Goal: Task Accomplishment & Management: Use online tool/utility

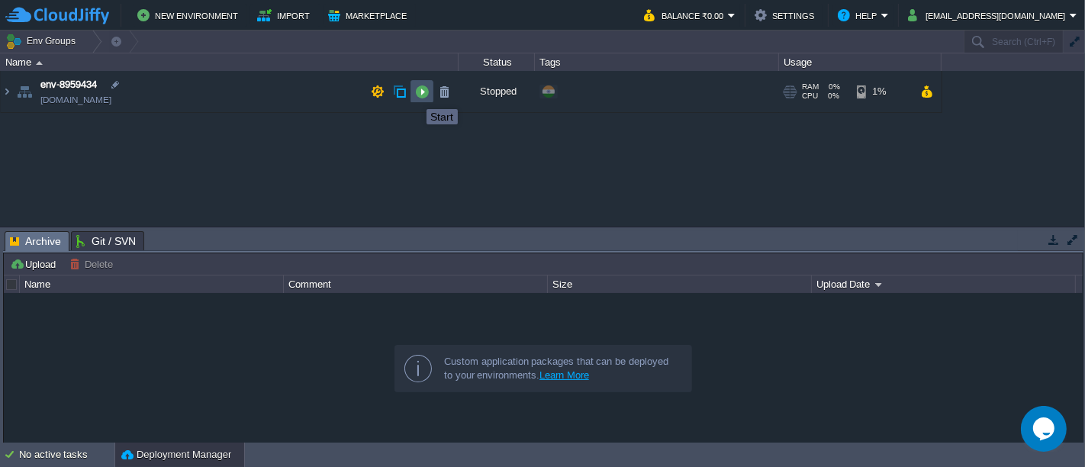
click at [416, 95] on button "button" at bounding box center [422, 92] width 14 height 14
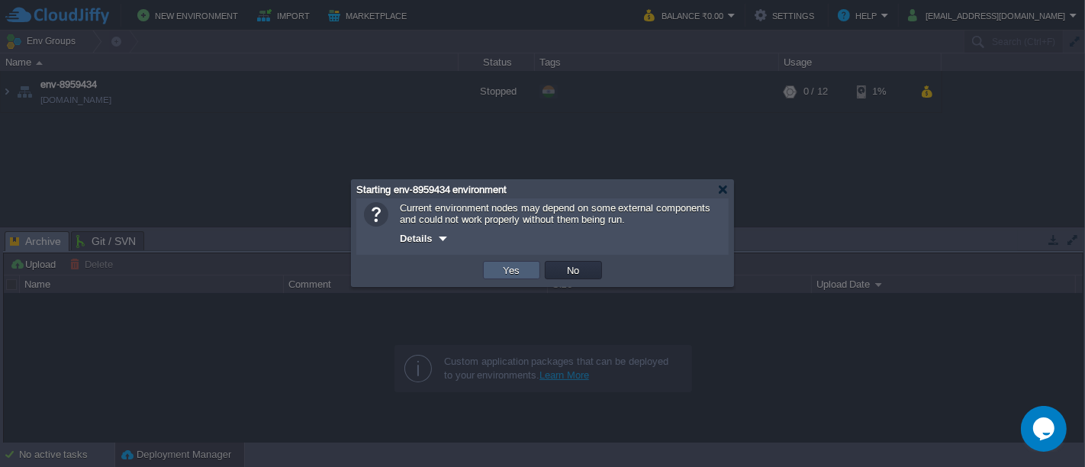
click at [498, 273] on td "Yes" at bounding box center [511, 270] width 57 height 18
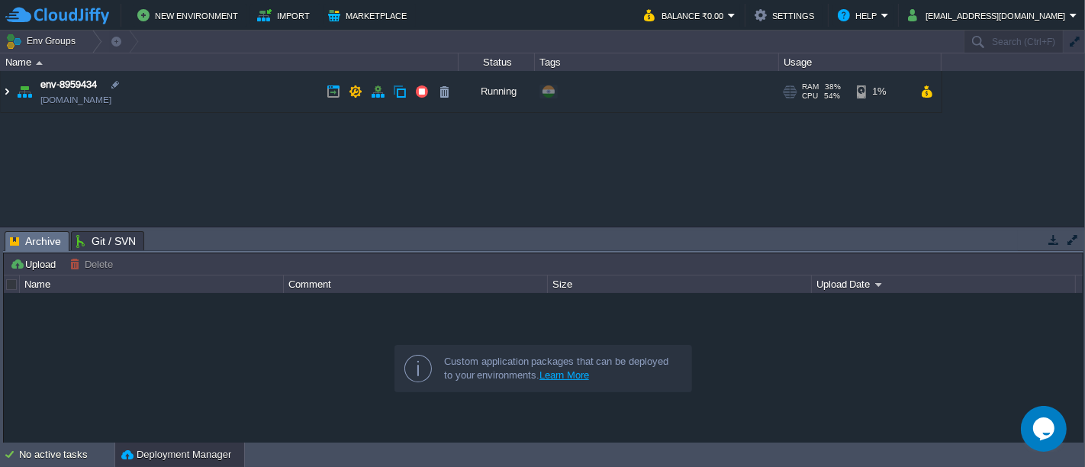
click at [8, 98] on img at bounding box center [7, 91] width 12 height 41
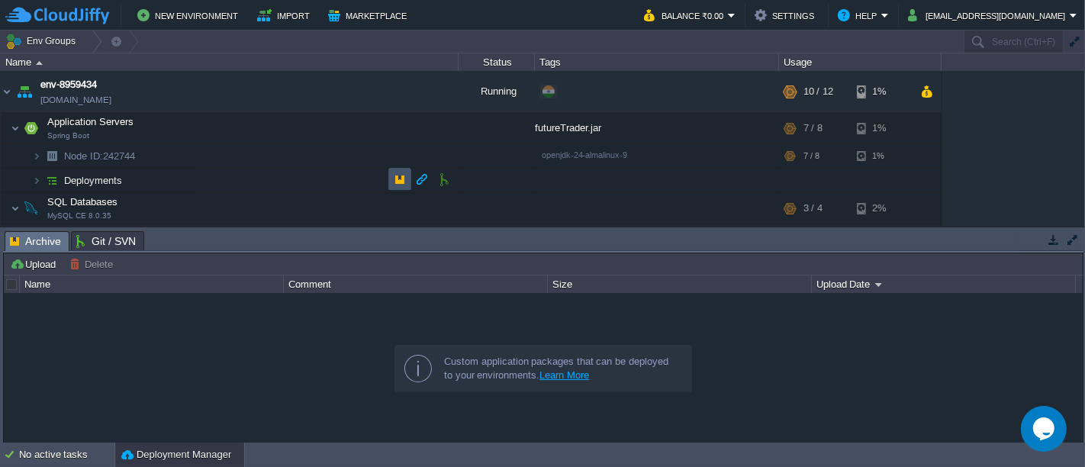
click at [398, 179] on button "button" at bounding box center [400, 180] width 14 height 14
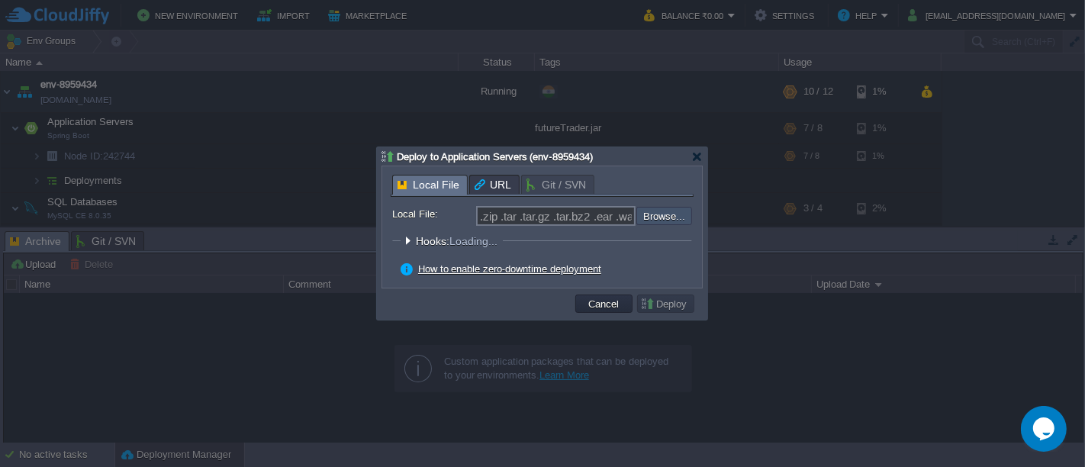
click at [656, 214] on input "file" at bounding box center [595, 216] width 193 height 18
type input "C:\fakepath\futureTrader.jar"
type input "futureTrader.jar"
click at [677, 311] on td "Deploy" at bounding box center [665, 304] width 57 height 18
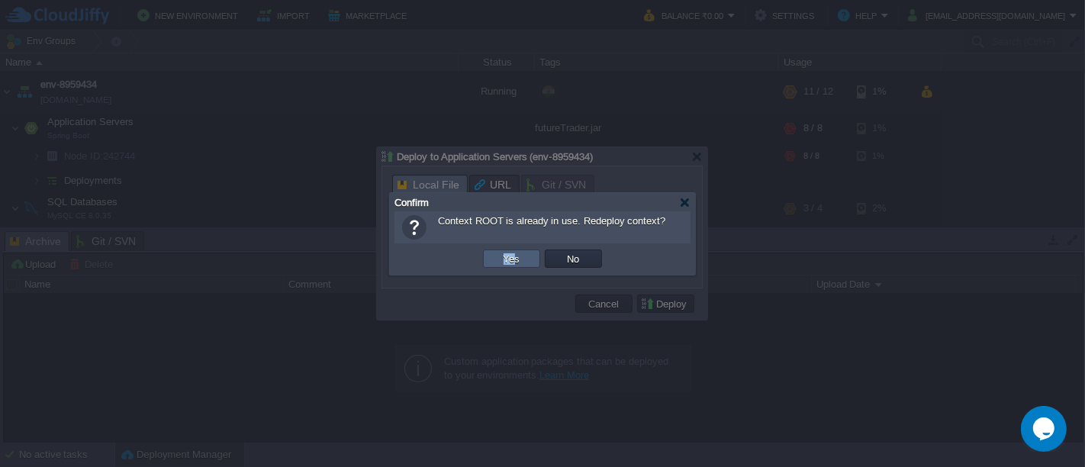
drag, startPoint x: 512, startPoint y: 269, endPoint x: 514, endPoint y: 260, distance: 10.2
click at [514, 260] on td "Yes" at bounding box center [512, 258] width 62 height 23
click at [514, 260] on button "Yes" at bounding box center [512, 259] width 26 height 14
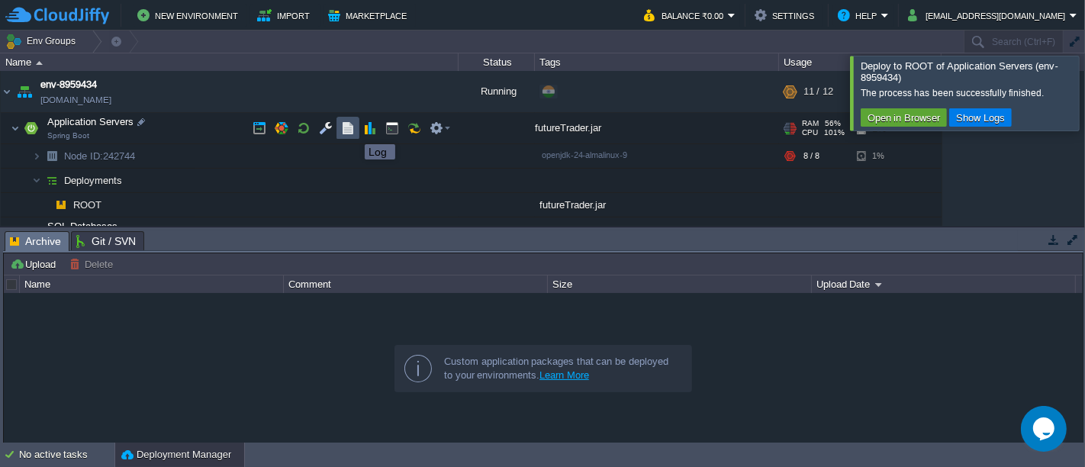
click at [353, 131] on button "button" at bounding box center [348, 128] width 14 height 14
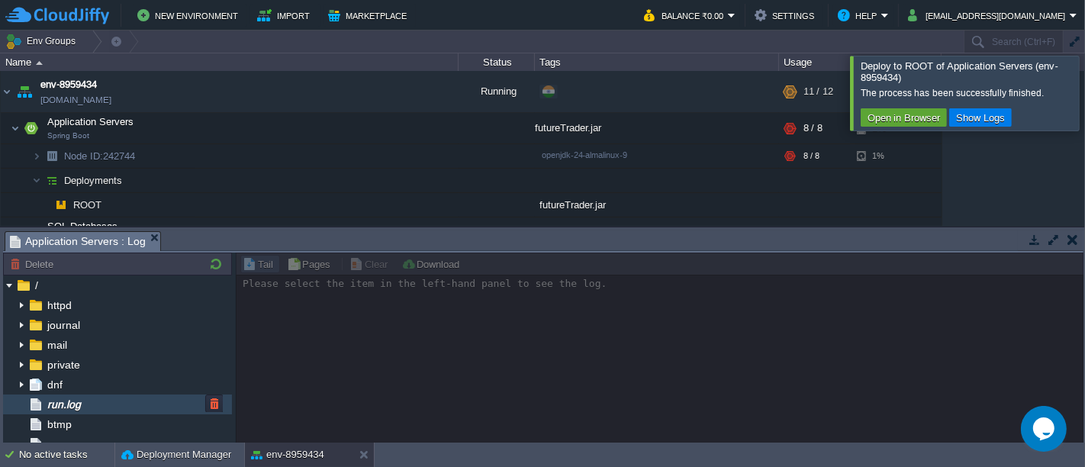
click at [87, 408] on div "run.log" at bounding box center [117, 405] width 229 height 20
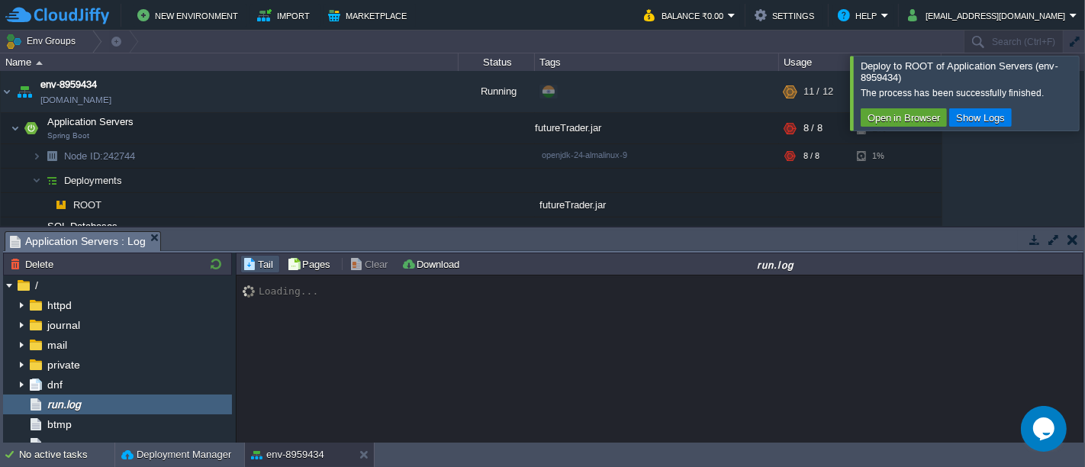
click at [1085, 113] on div at bounding box center [1104, 93] width 0 height 74
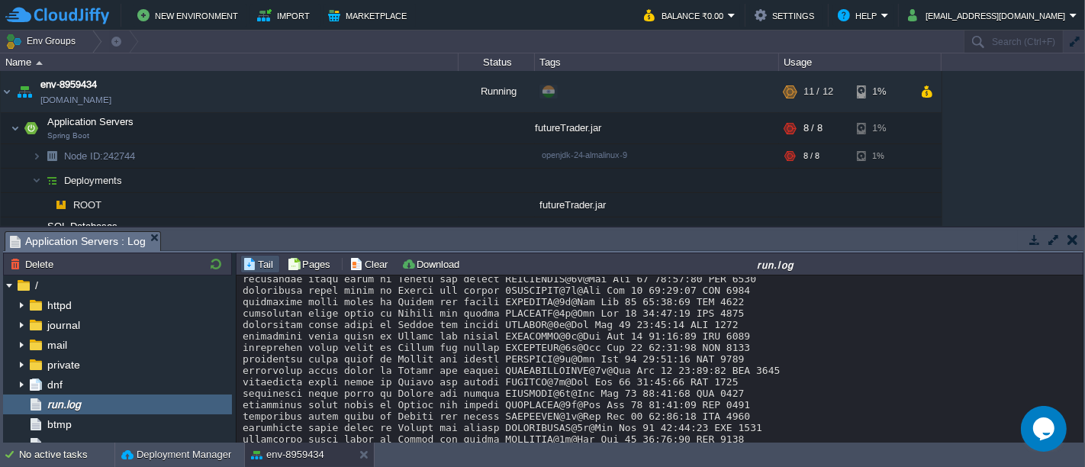
scroll to position [16748, 0]
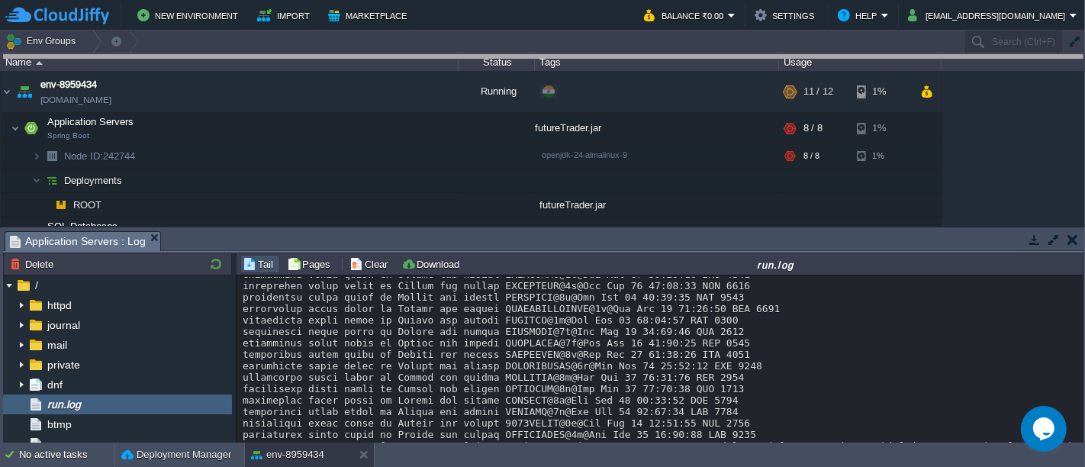
drag, startPoint x: 688, startPoint y: 231, endPoint x: 679, endPoint y: 30, distance: 200.9
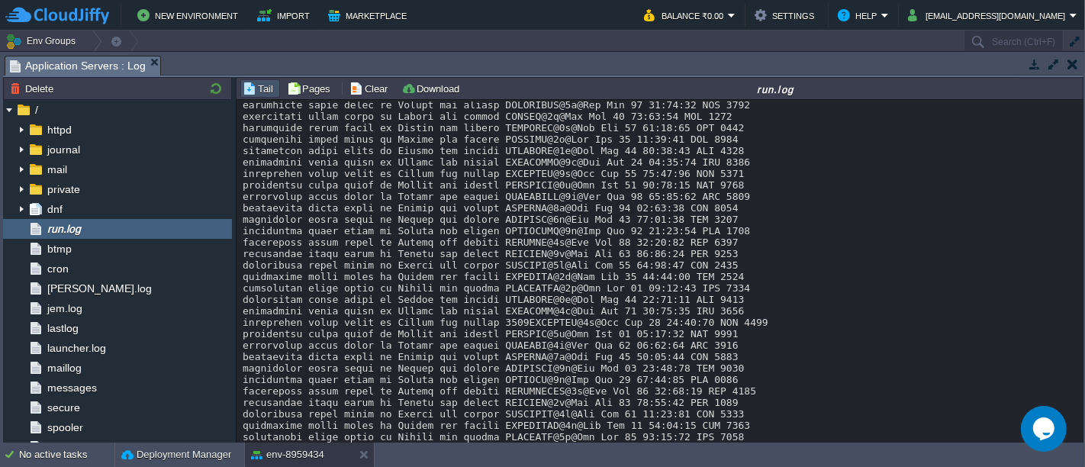
scroll to position [19706, 0]
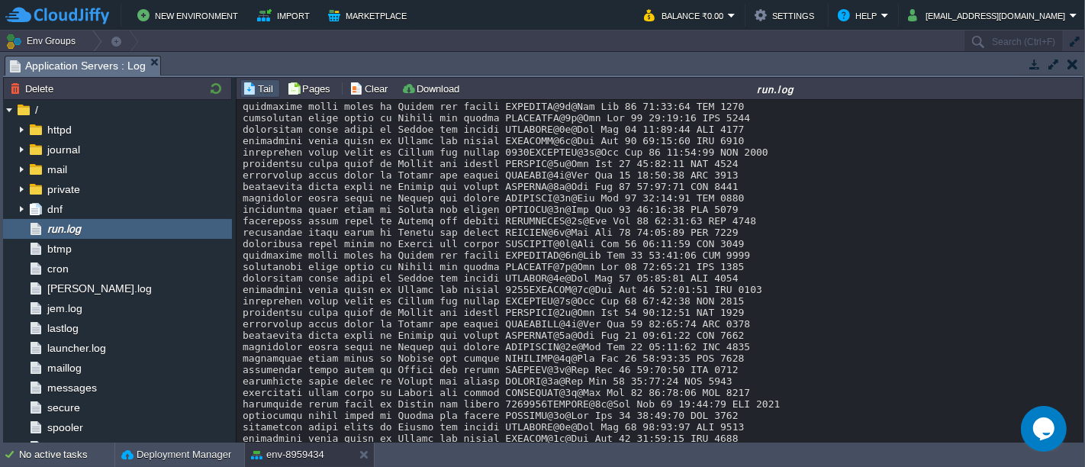
drag, startPoint x: 1083, startPoint y: 408, endPoint x: 1082, endPoint y: 428, distance: 19.9
click at [1082, 428] on div "Tail Pages Clear Download run.log Loading... Page of 1" at bounding box center [660, 260] width 848 height 367
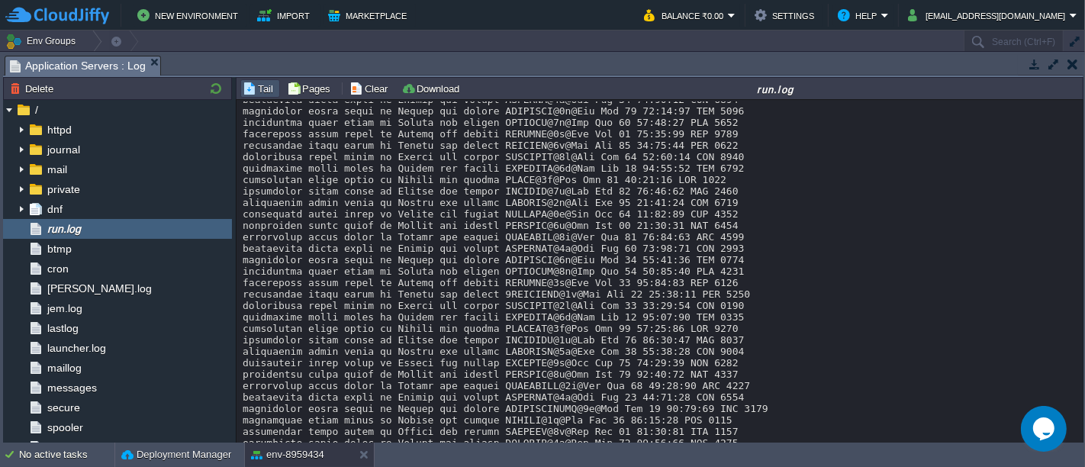
scroll to position [21617, 0]
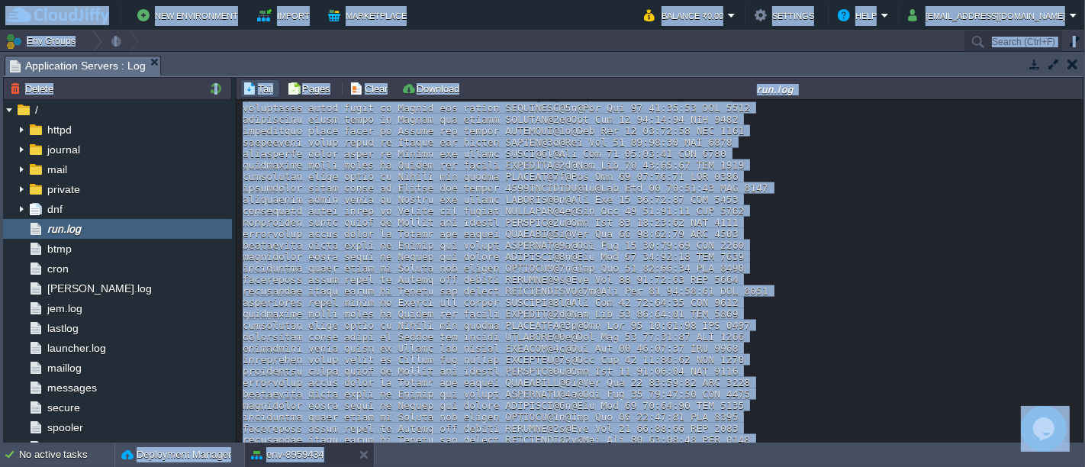
scroll to position [20975, 0]
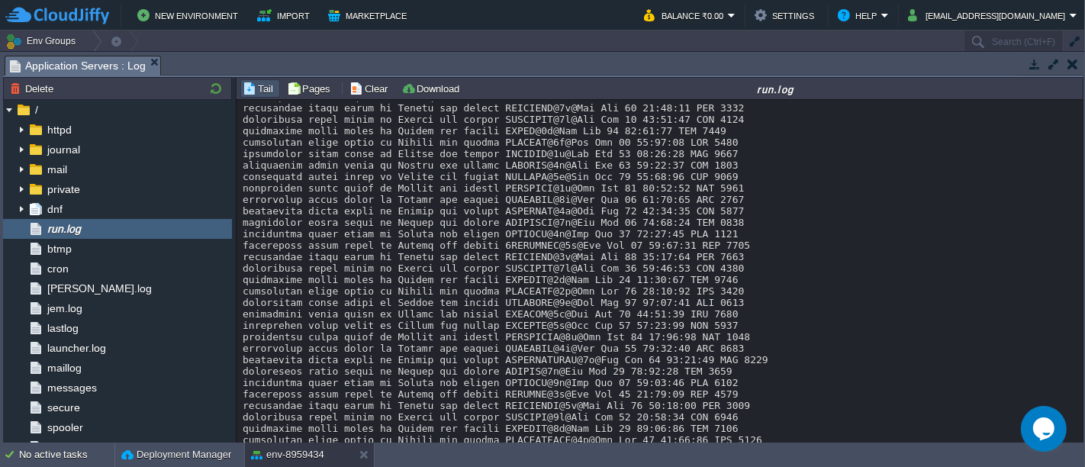
scroll to position [22521, 0]
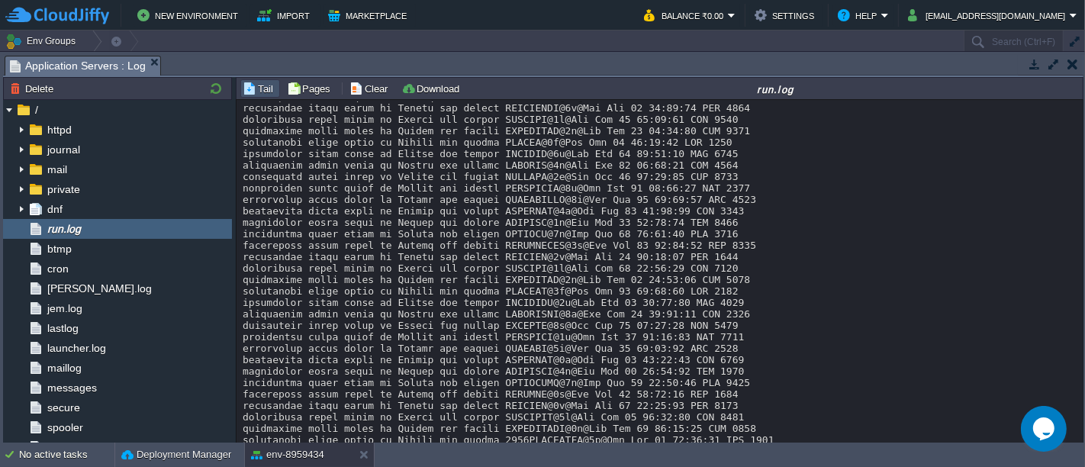
click at [1035, 66] on button "button" at bounding box center [1035, 64] width 14 height 14
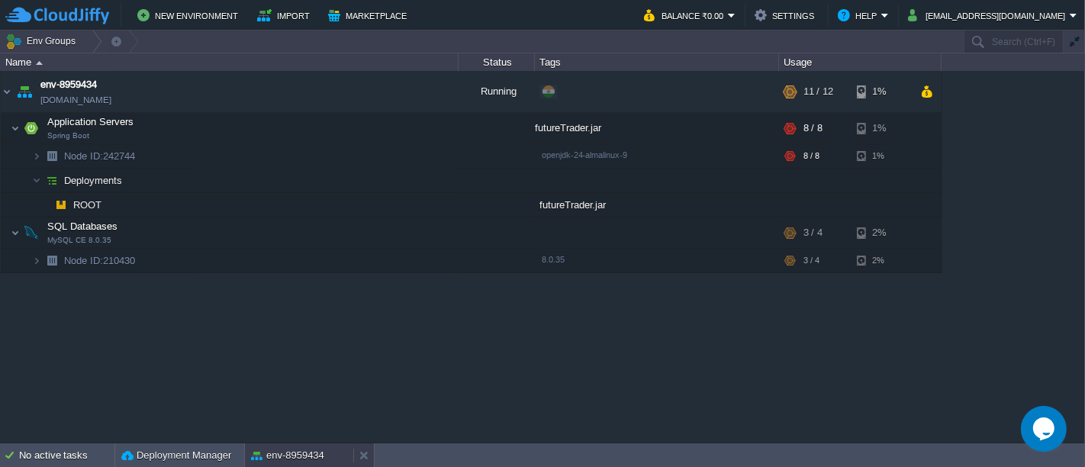
click at [295, 446] on div "env-8959434" at bounding box center [299, 455] width 108 height 24
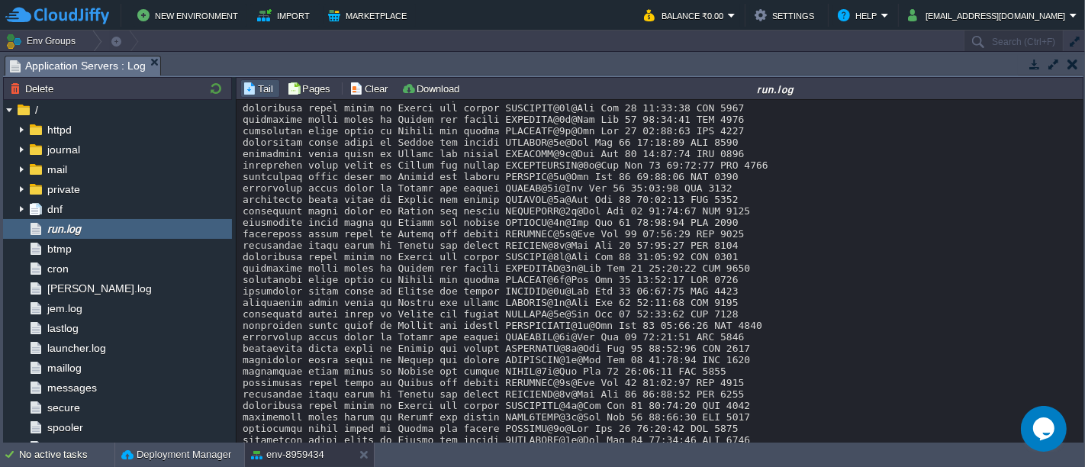
scroll to position [21926, 0]
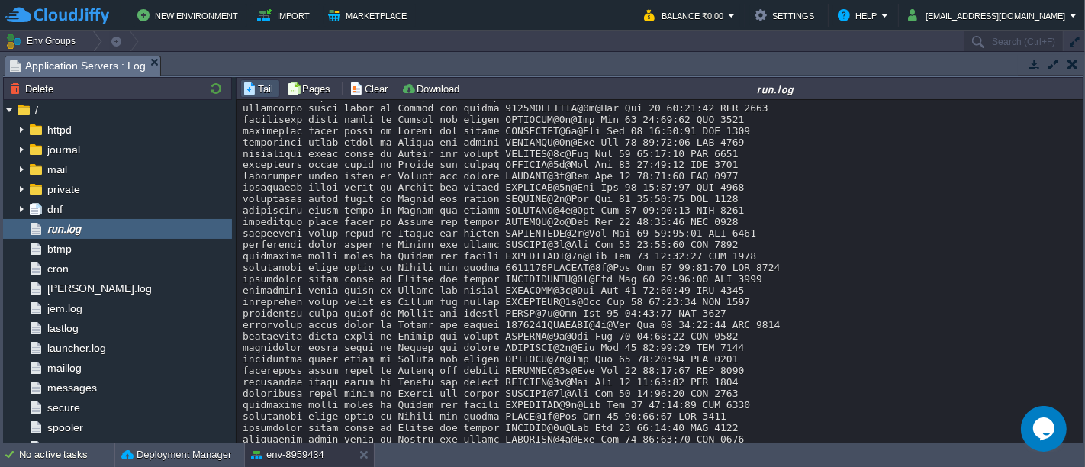
drag, startPoint x: 1083, startPoint y: 424, endPoint x: 1083, endPoint y: 442, distance: 17.6
click at [1083, 442] on body "New Environment Import Marketplace Bonus ₹0.00 Upgrade Account Balance ₹0.00 Se…" at bounding box center [542, 233] width 1085 height 467
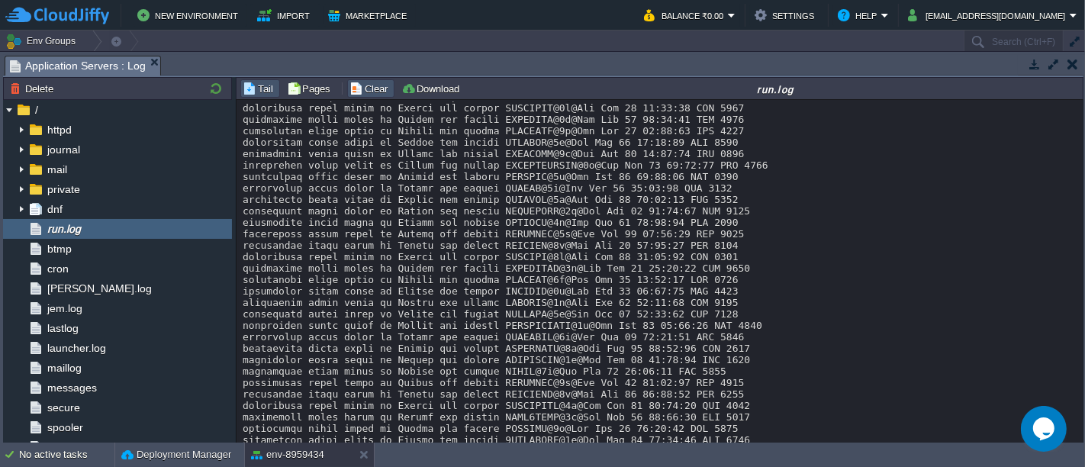
click at [359, 84] on button "Clear" at bounding box center [371, 89] width 43 height 14
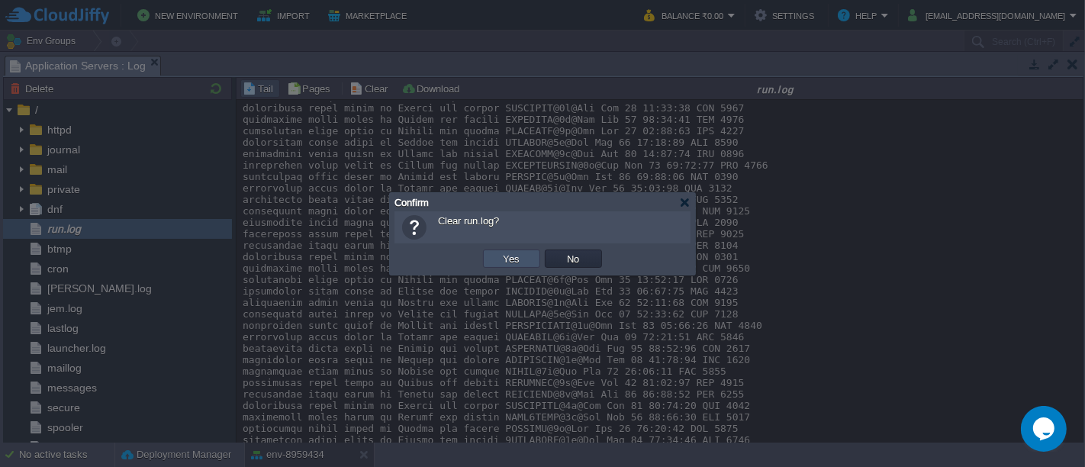
click at [512, 256] on button "Yes" at bounding box center [512, 259] width 26 height 14
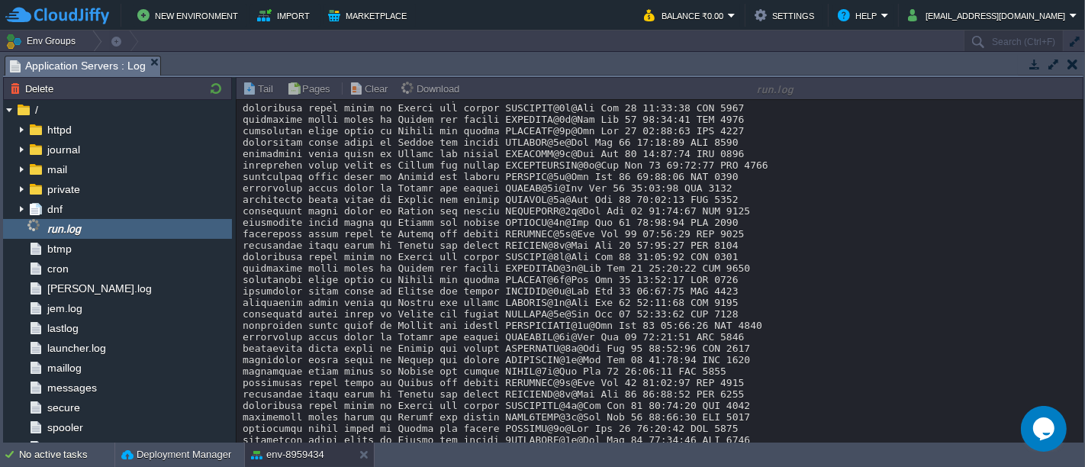
scroll to position [0, 0]
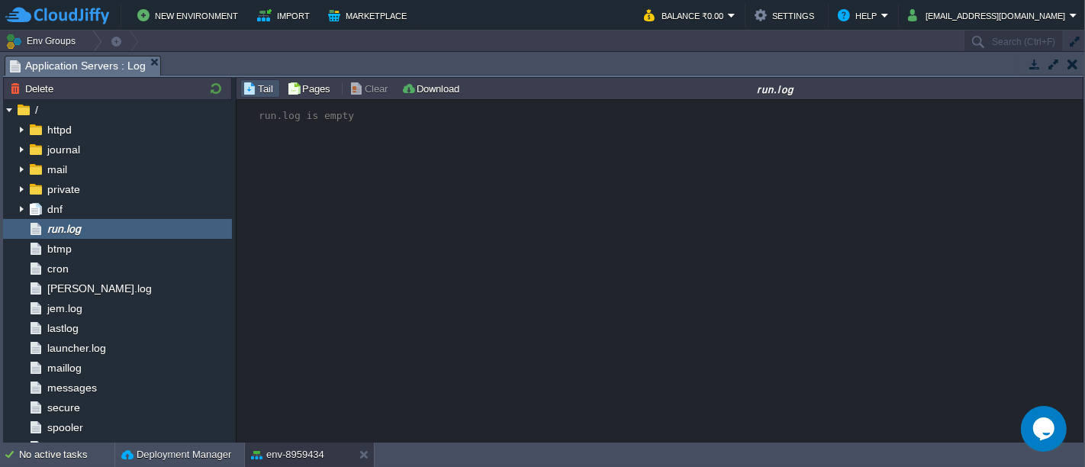
click at [1036, 63] on button "button" at bounding box center [1035, 64] width 14 height 14
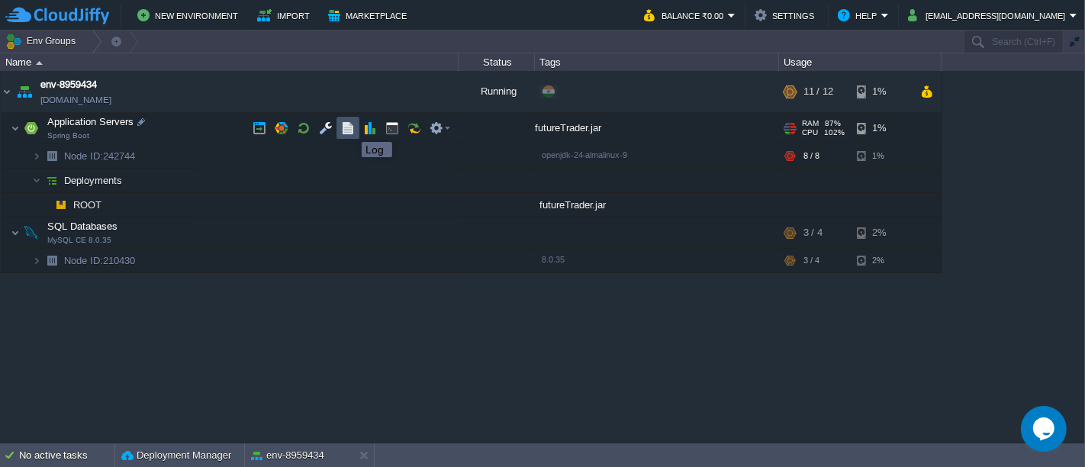
click at [350, 128] on button "button" at bounding box center [348, 128] width 14 height 14
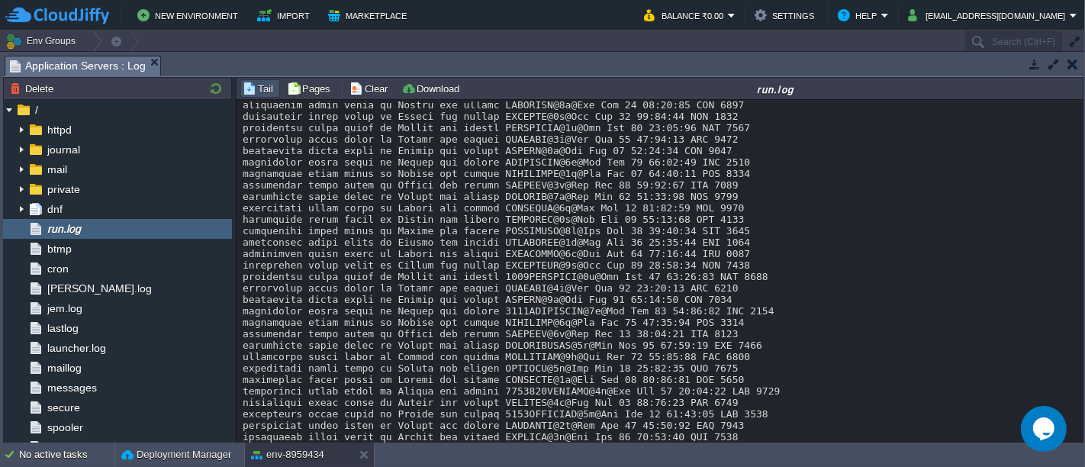
scroll to position [19140, 0]
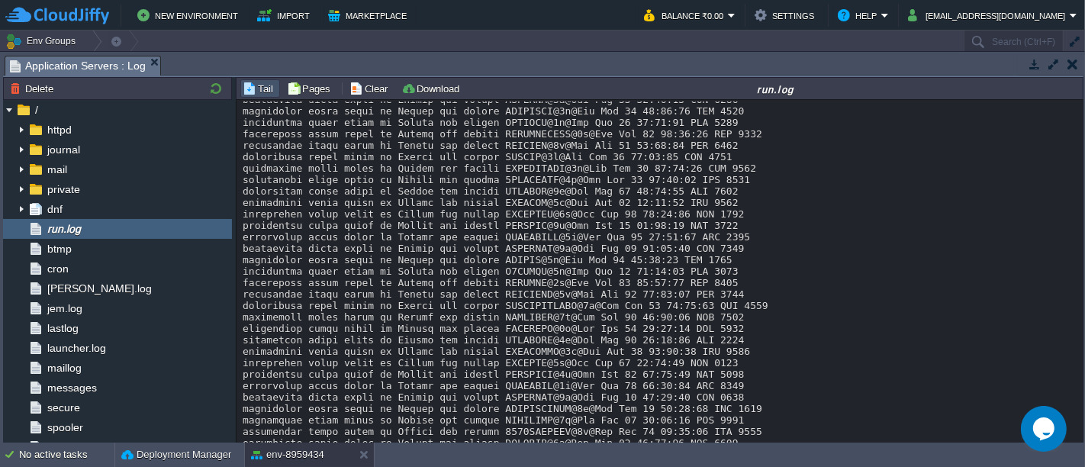
click at [1074, 60] on button "button" at bounding box center [1073, 64] width 11 height 14
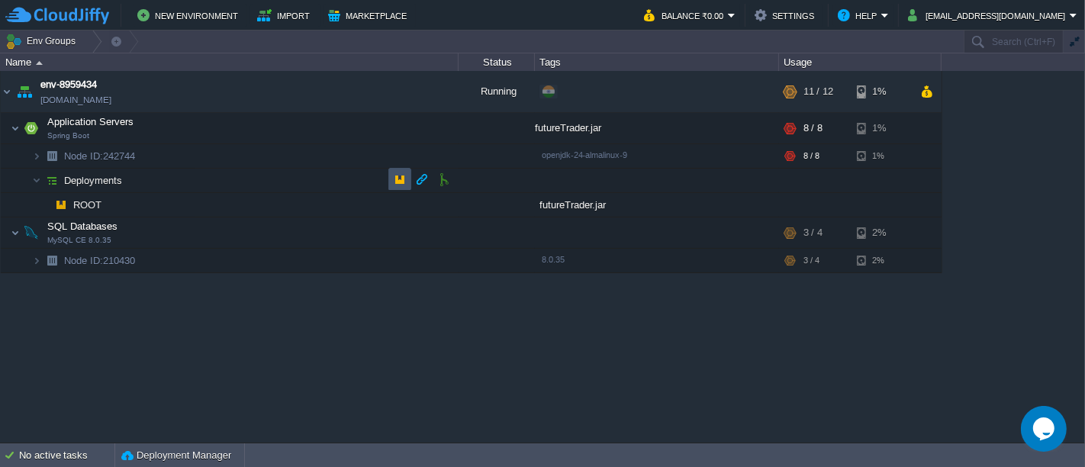
click at [398, 176] on button "button" at bounding box center [400, 180] width 14 height 14
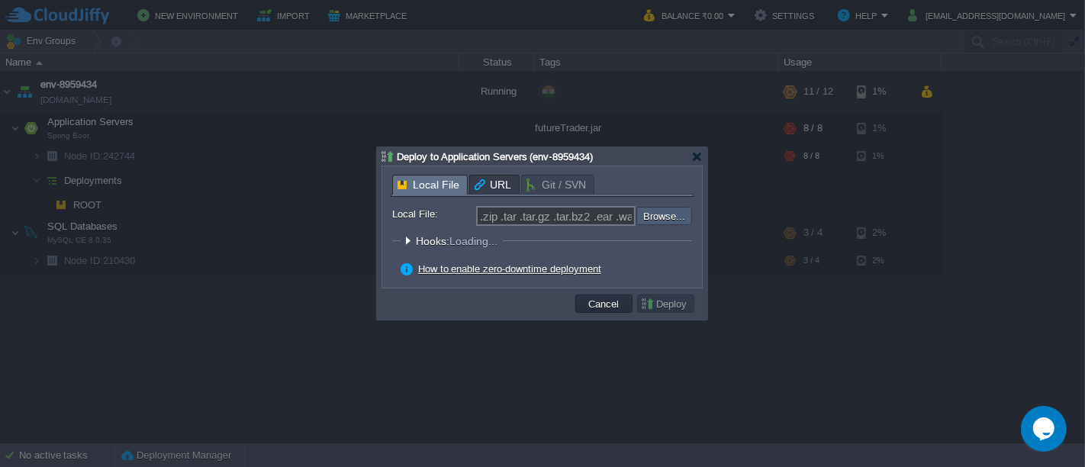
click at [650, 209] on input "file" at bounding box center [595, 216] width 193 height 18
type input "C:\fakepath\futureTrader.jar"
type input "futureTrader.jar"
click at [656, 299] on button "Deploy" at bounding box center [665, 304] width 51 height 14
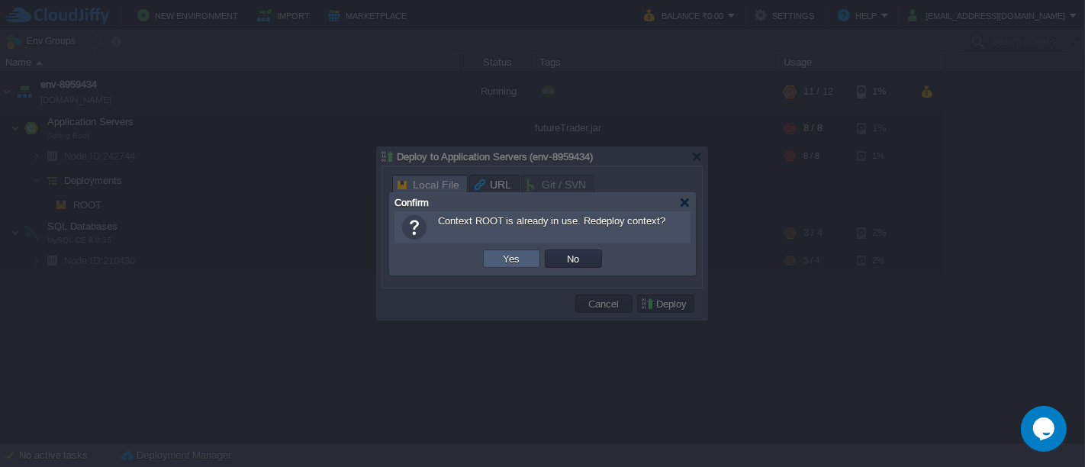
click at [534, 259] on td "Yes" at bounding box center [511, 259] width 57 height 18
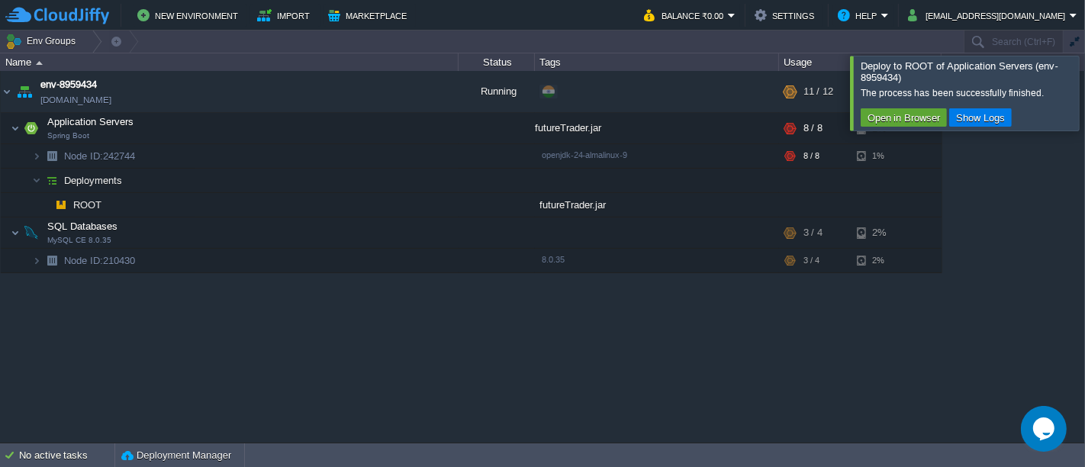
click at [1085, 108] on div at bounding box center [1104, 93] width 0 height 74
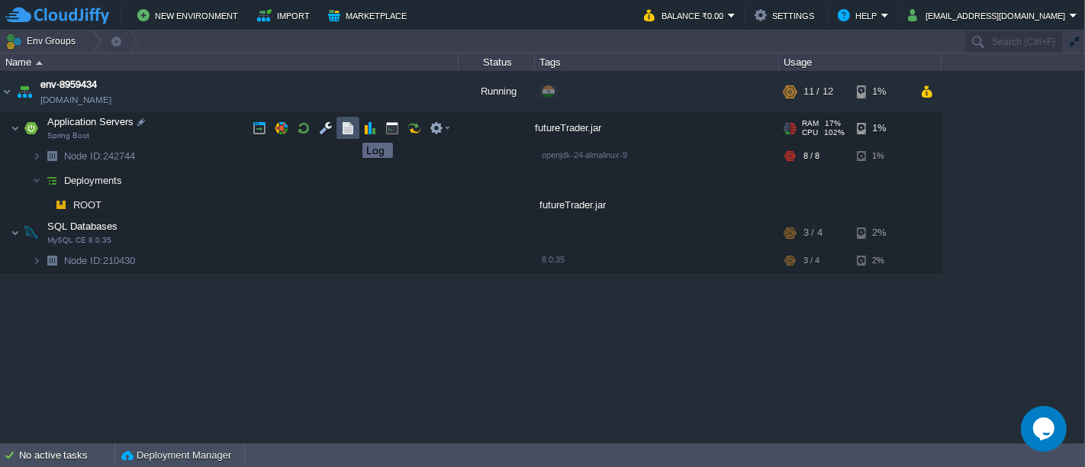
click at [351, 129] on button "button" at bounding box center [348, 128] width 14 height 14
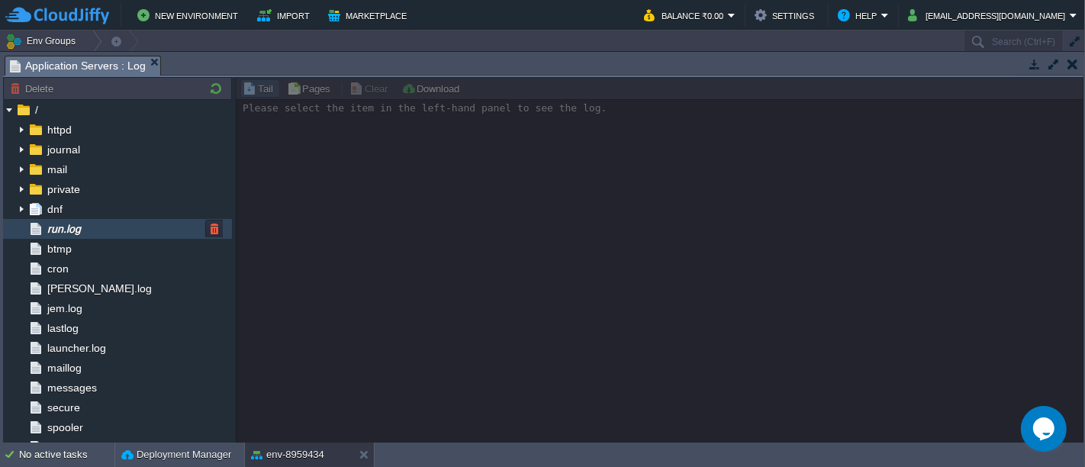
click at [90, 221] on div "run.log" at bounding box center [117, 229] width 229 height 20
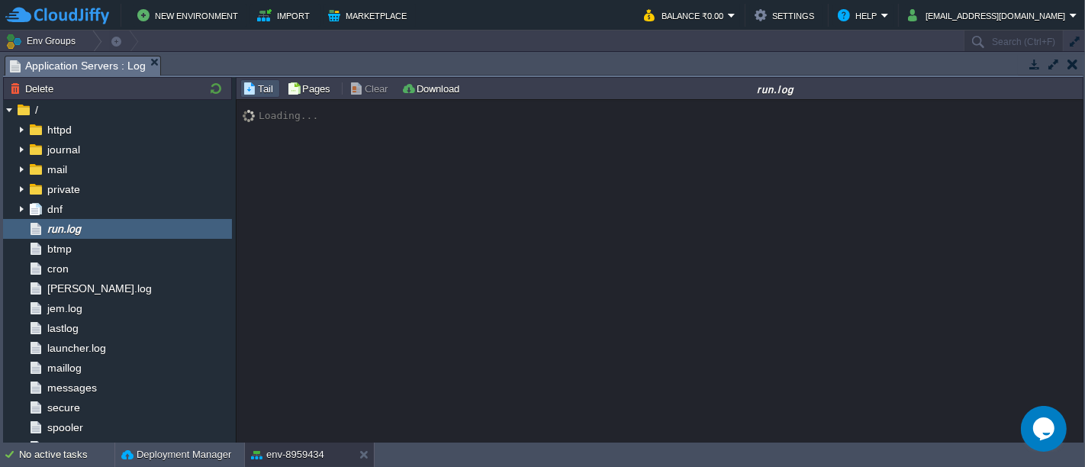
scroll to position [11078, 0]
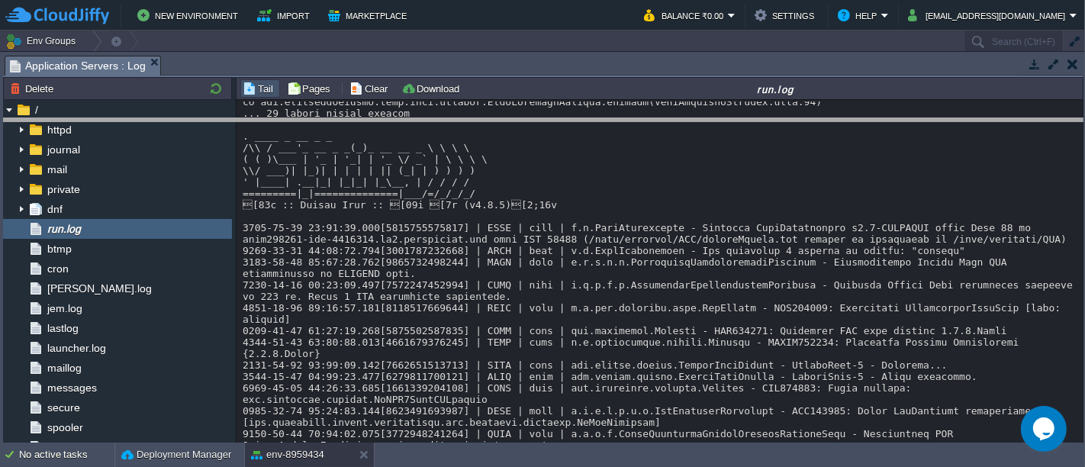
drag, startPoint x: 885, startPoint y: 62, endPoint x: 894, endPoint y: 129, distance: 67.7
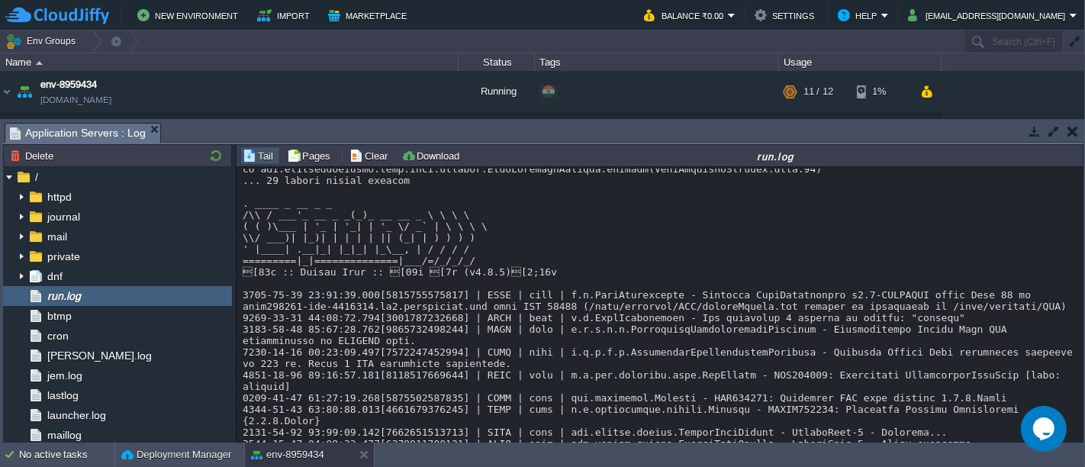
scroll to position [11145, 0]
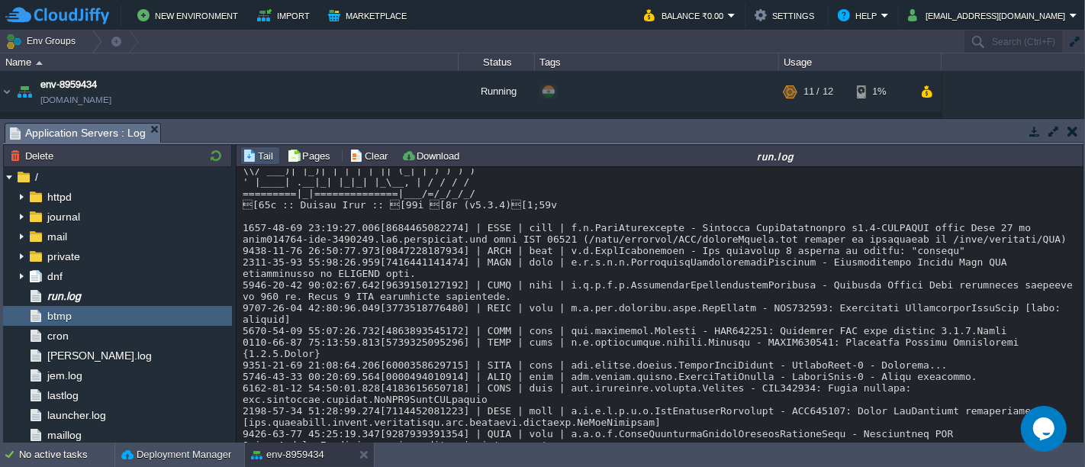
drag, startPoint x: 1075, startPoint y: 396, endPoint x: 1075, endPoint y: 405, distance: 8.4
click at [1075, 405] on div "Loading..." at bounding box center [661, 306] width 848 height 278
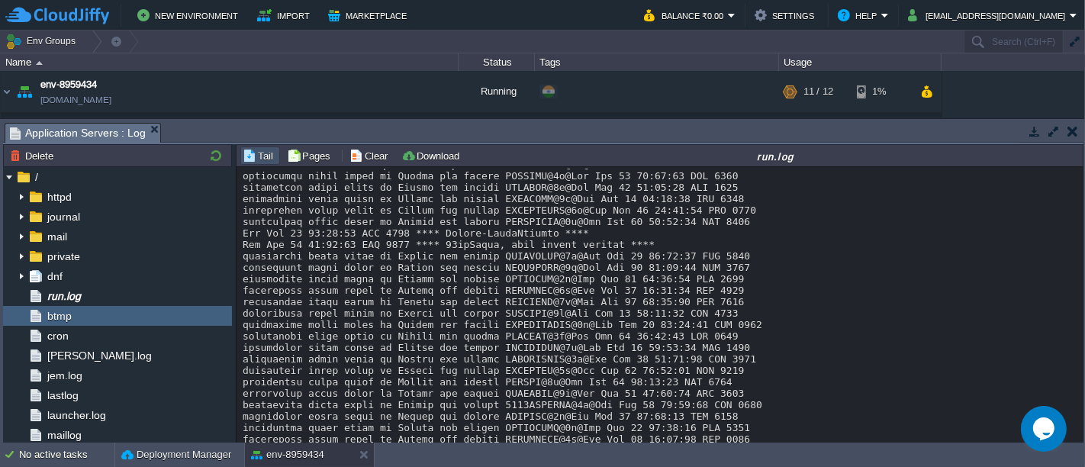
scroll to position [9237, 0]
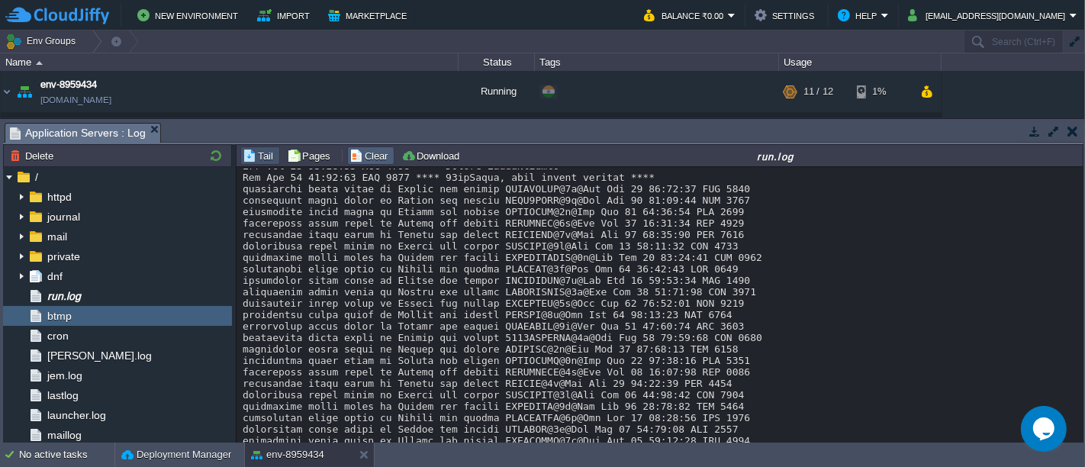
click at [361, 150] on button "Clear" at bounding box center [371, 156] width 43 height 14
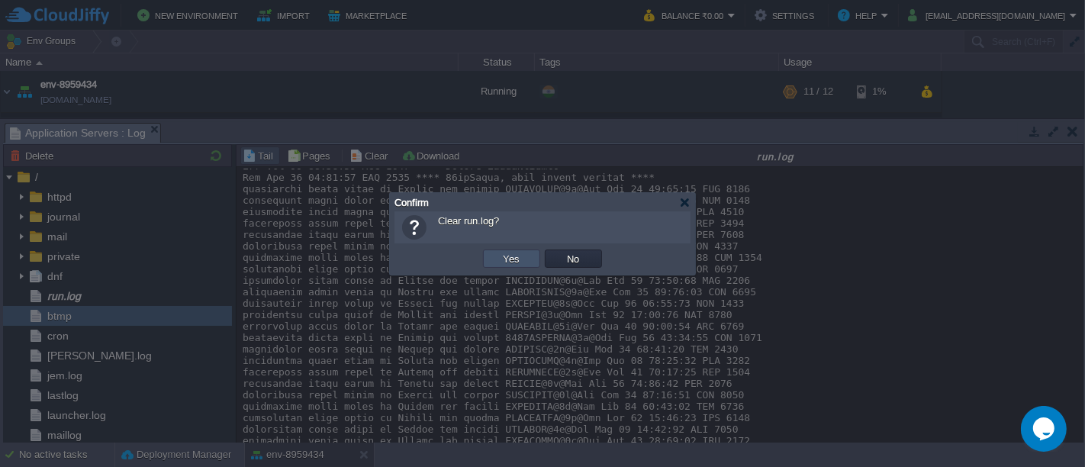
click at [507, 266] on button "Yes" at bounding box center [512, 259] width 26 height 14
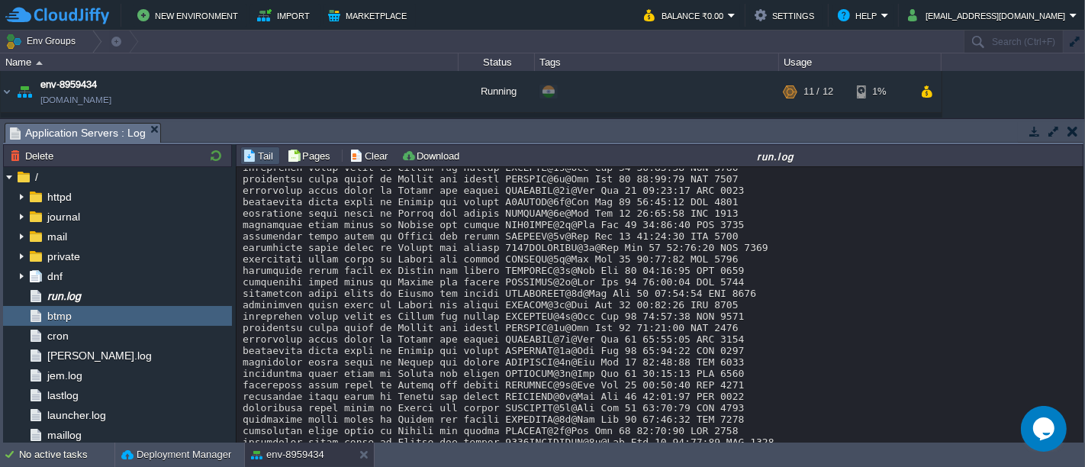
scroll to position [6854, 0]
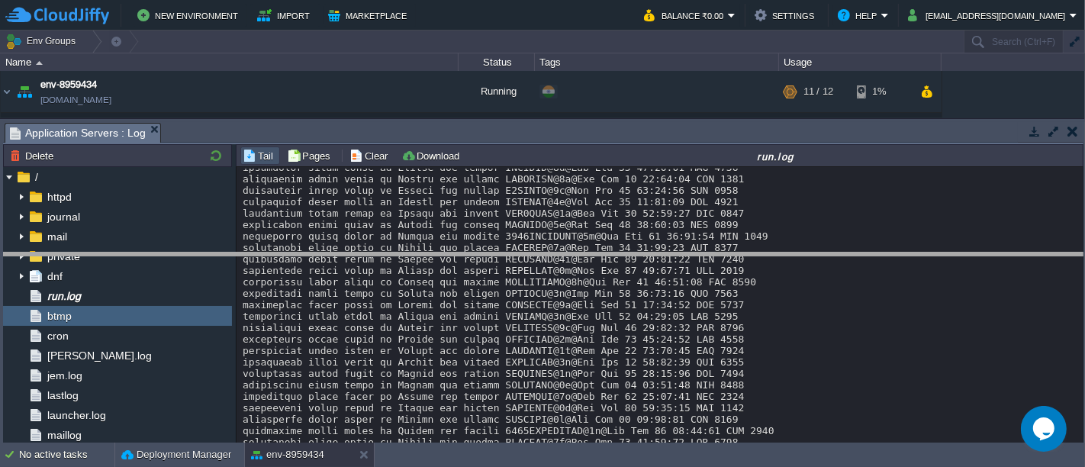
drag, startPoint x: 247, startPoint y: 122, endPoint x: 252, endPoint y: 258, distance: 135.9
click at [252, 258] on body "New Environment Import Marketplace Bonus ₹0.00 Upgrade Account Balance ₹0.00 Se…" at bounding box center [542, 233] width 1085 height 467
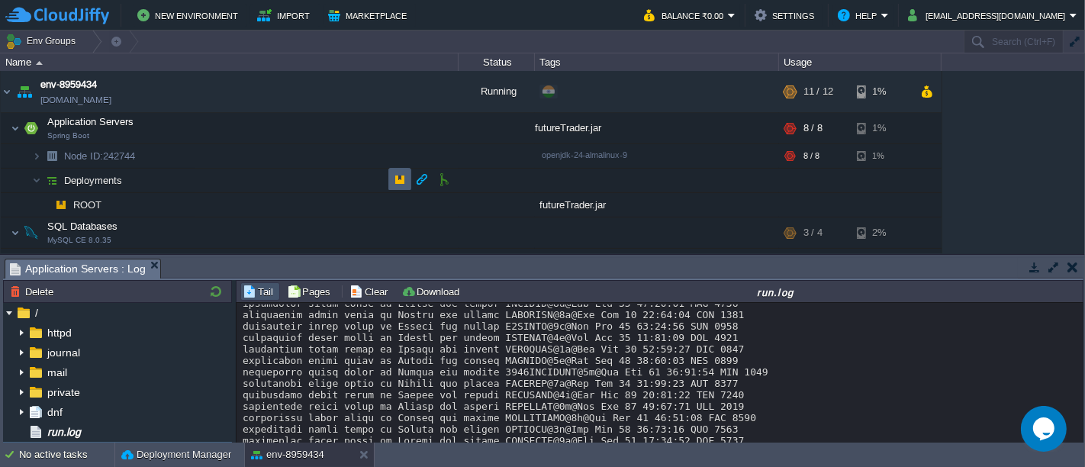
click at [401, 183] on button "button" at bounding box center [400, 180] width 14 height 14
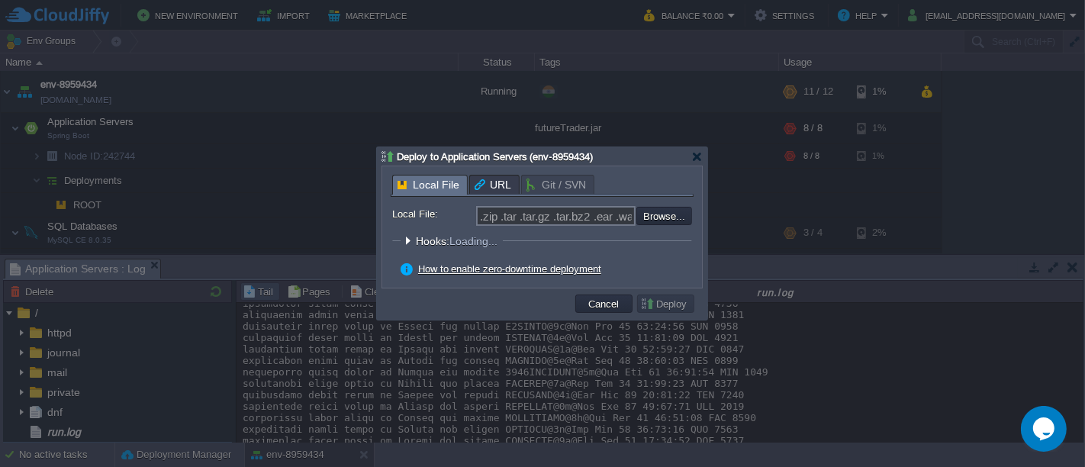
click at [682, 222] on input "file" at bounding box center [595, 216] width 193 height 18
type input "C:\fakepath\futureTrader.jar"
type input "futureTrader.jar"
click at [662, 302] on button "Deploy" at bounding box center [665, 304] width 51 height 14
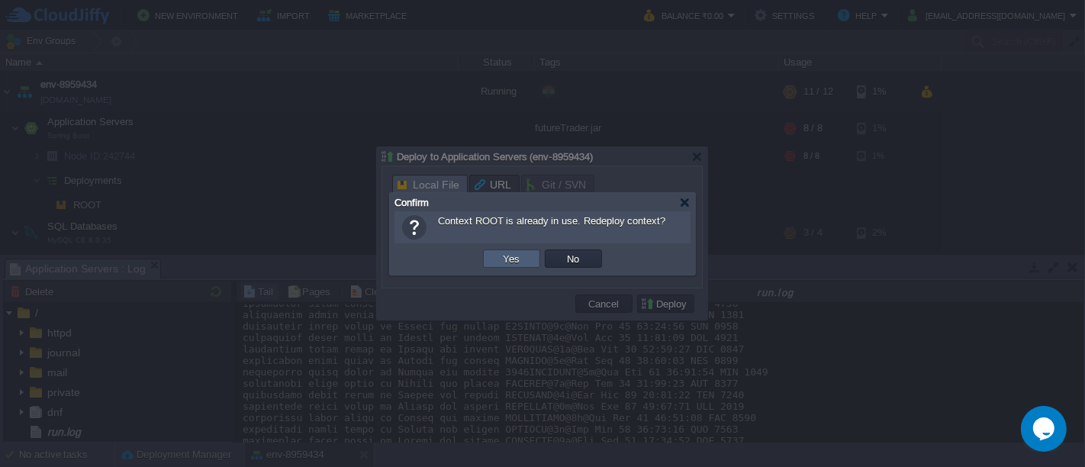
click at [527, 263] on td "Yes" at bounding box center [511, 259] width 57 height 18
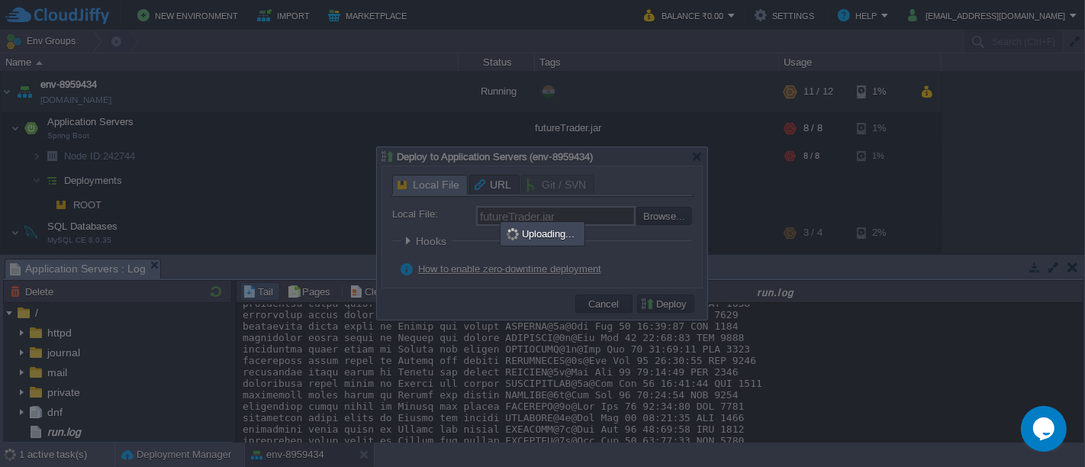
scroll to position [0, 0]
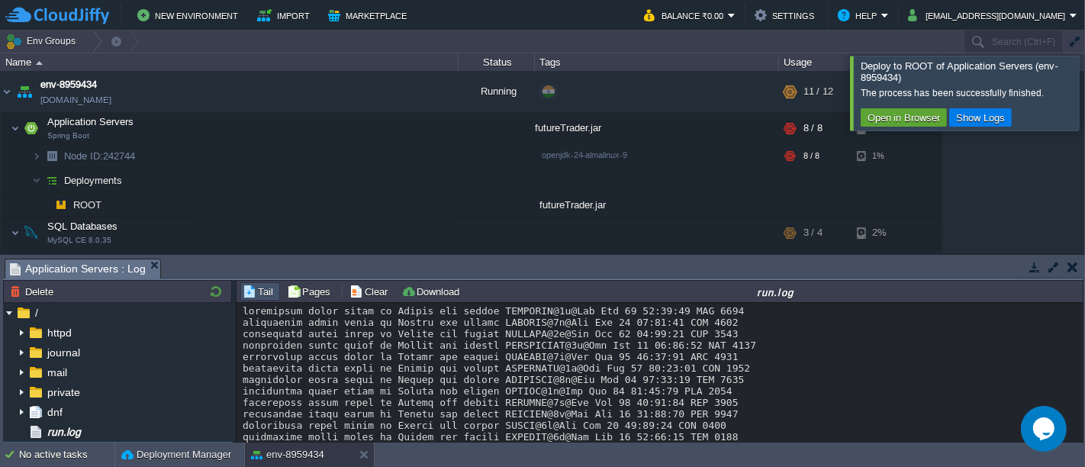
click at [1085, 84] on div at bounding box center [1104, 93] width 0 height 74
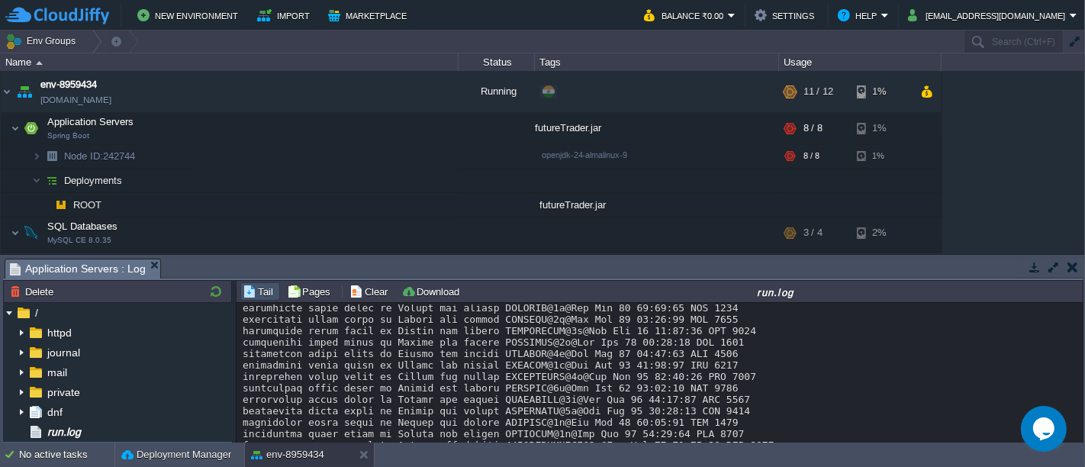
scroll to position [22589, 0]
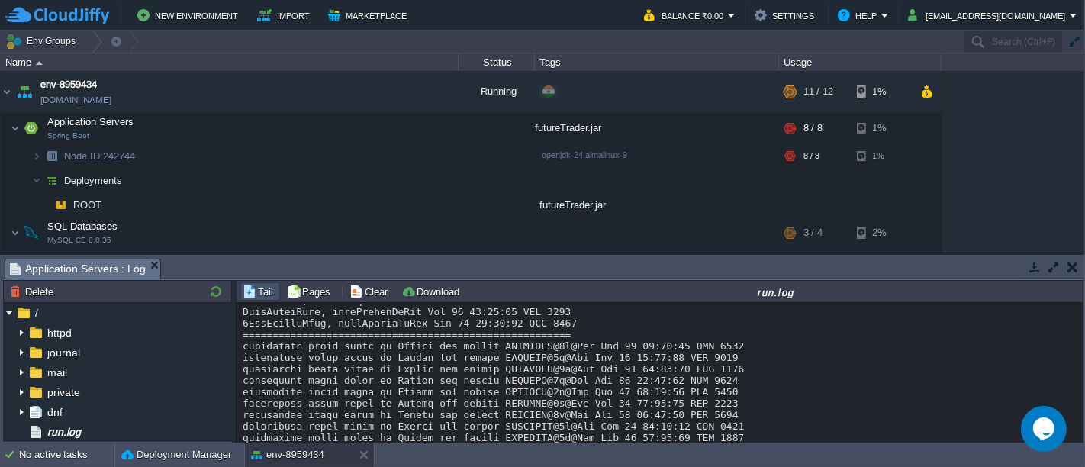
drag, startPoint x: 1077, startPoint y: 306, endPoint x: 44, endPoint y: 27, distance: 1070.4
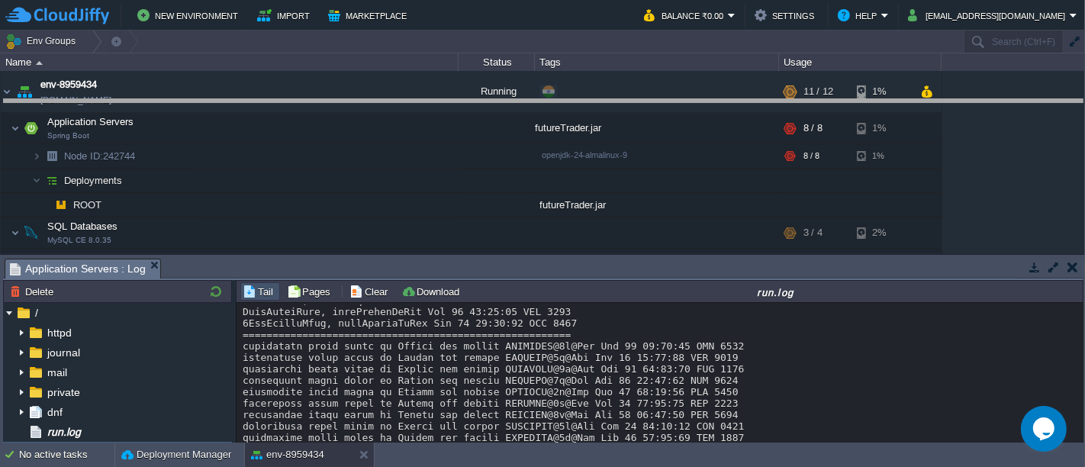
drag, startPoint x: 837, startPoint y: 262, endPoint x: 829, endPoint y: 103, distance: 159.0
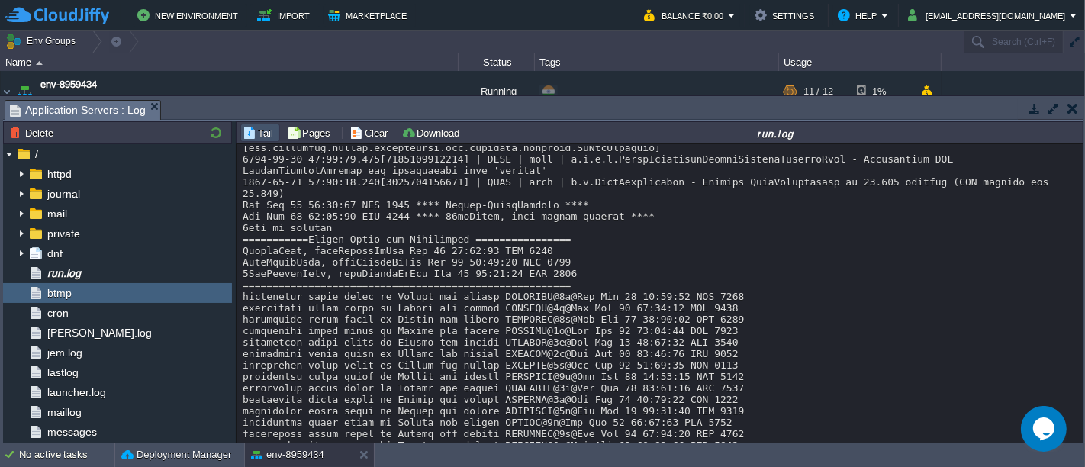
scroll to position [22430, 0]
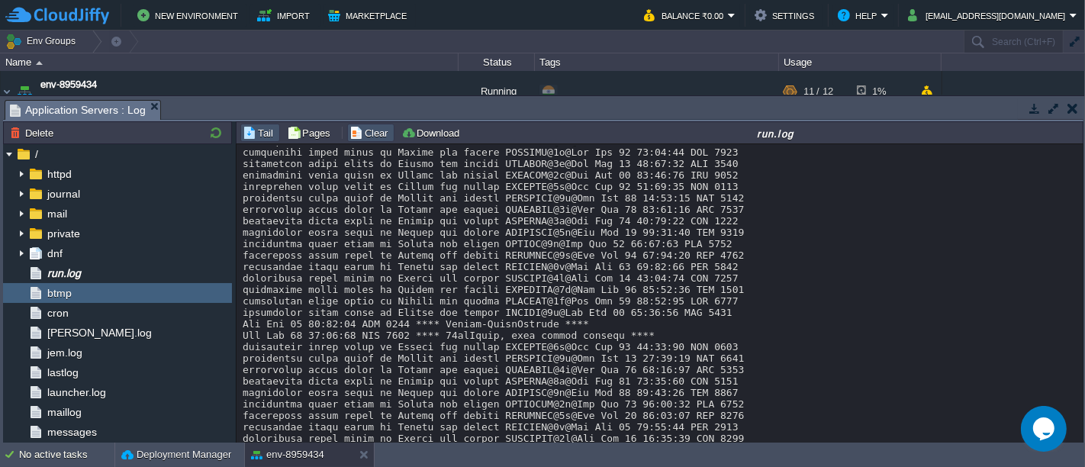
click at [360, 126] on button "Clear" at bounding box center [371, 133] width 43 height 14
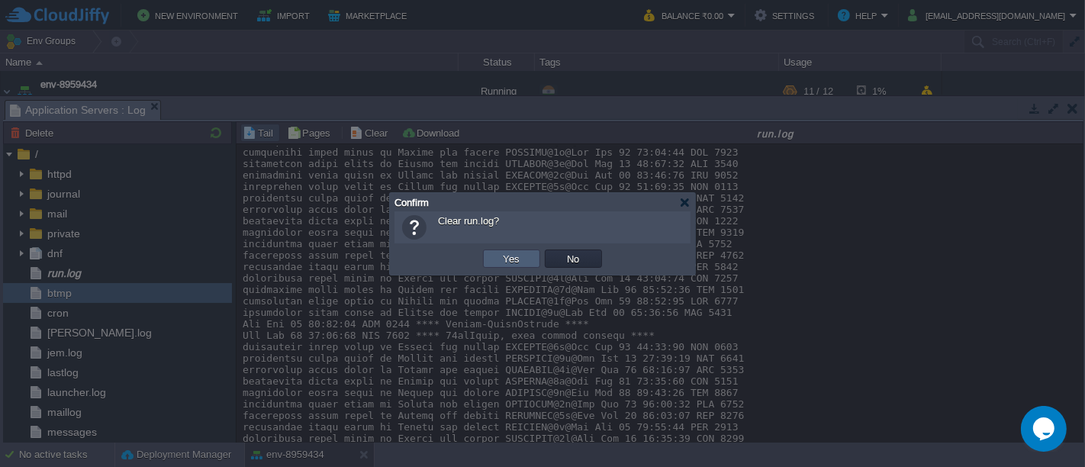
click at [516, 267] on td "Yes" at bounding box center [511, 259] width 57 height 18
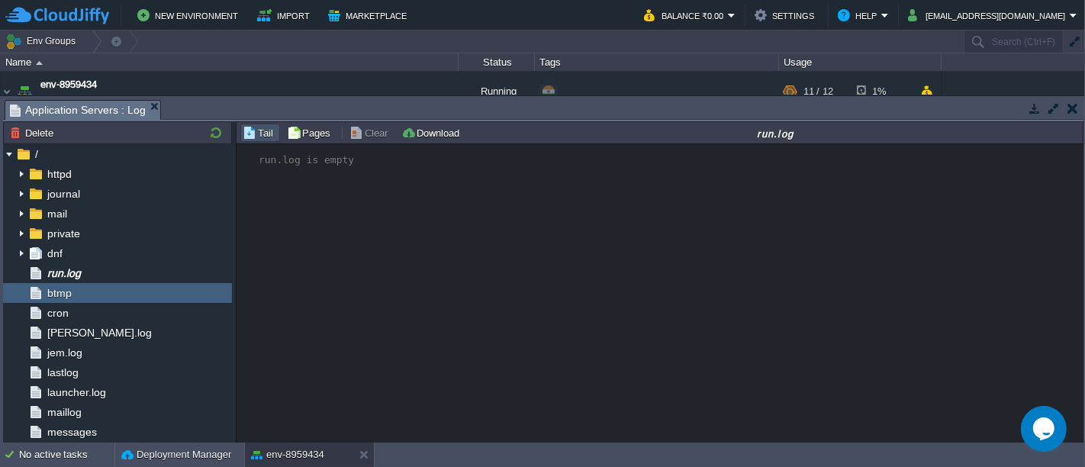
scroll to position [0, 0]
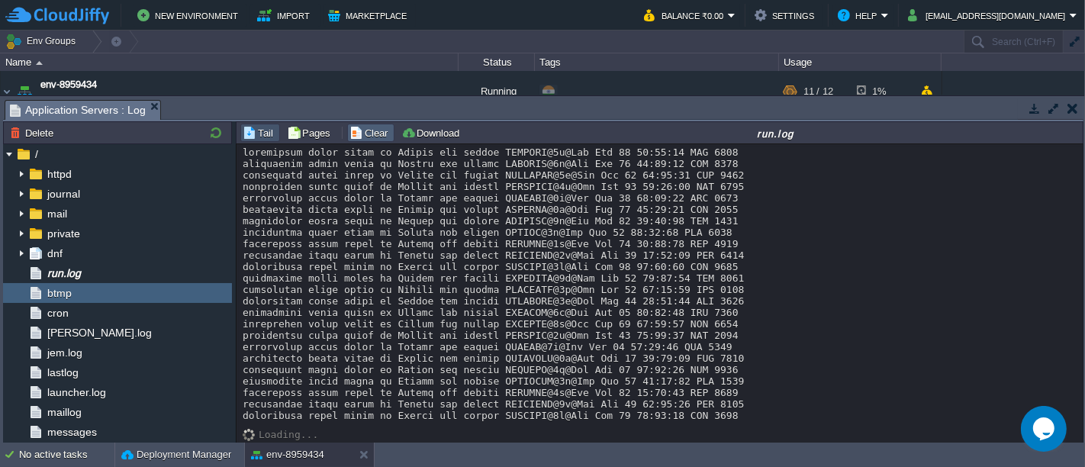
click at [364, 134] on button "Clear" at bounding box center [371, 133] width 43 height 14
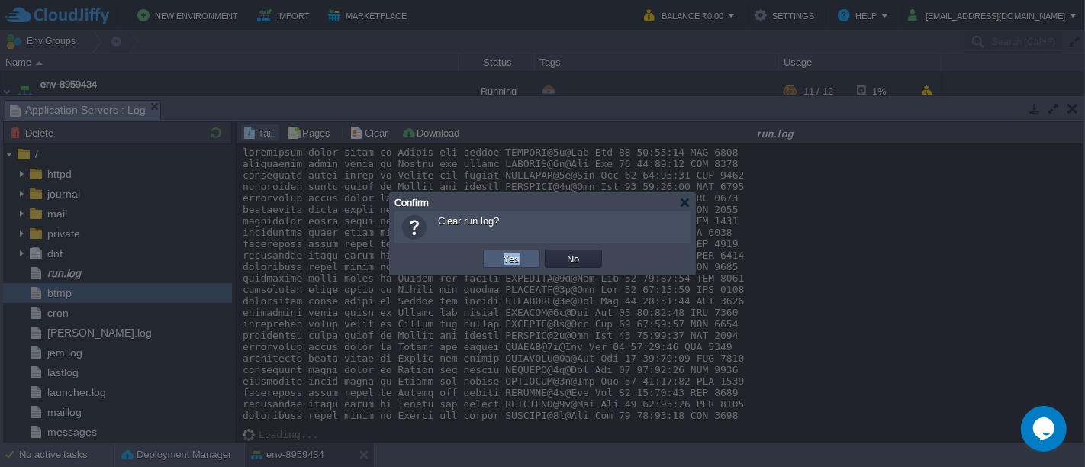
drag, startPoint x: 520, startPoint y: 250, endPoint x: 517, endPoint y: 257, distance: 8.2
click at [517, 257] on td "Yes" at bounding box center [512, 258] width 62 height 23
click at [517, 257] on button "Yes" at bounding box center [512, 259] width 26 height 14
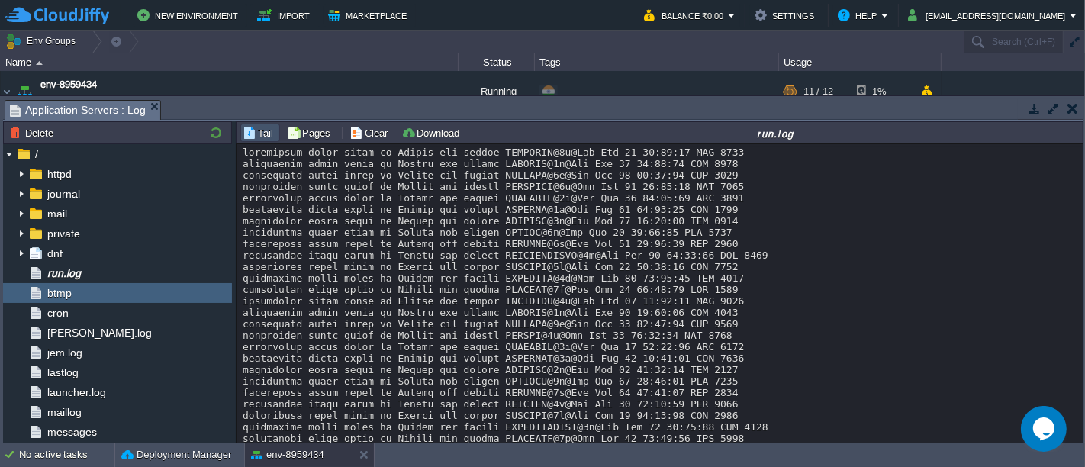
scroll to position [74, 0]
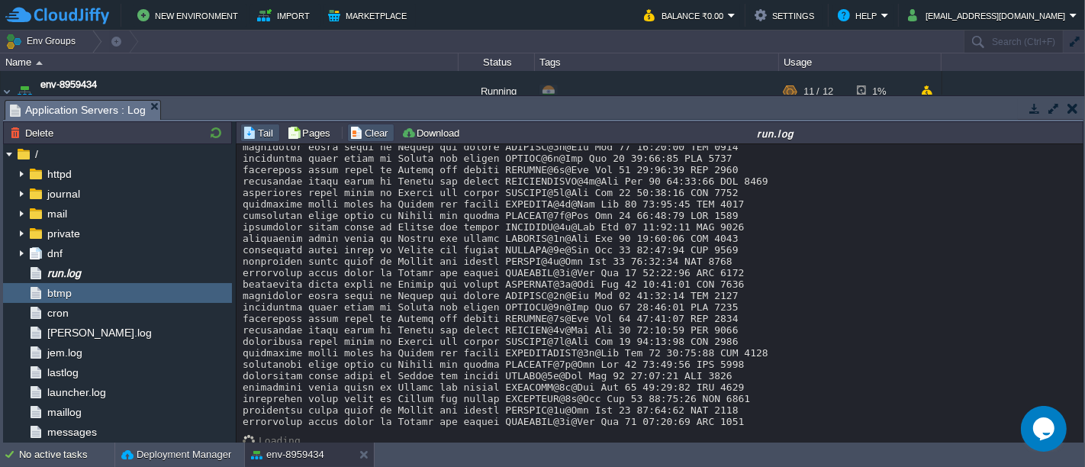
click at [360, 131] on button "Clear" at bounding box center [371, 133] width 43 height 14
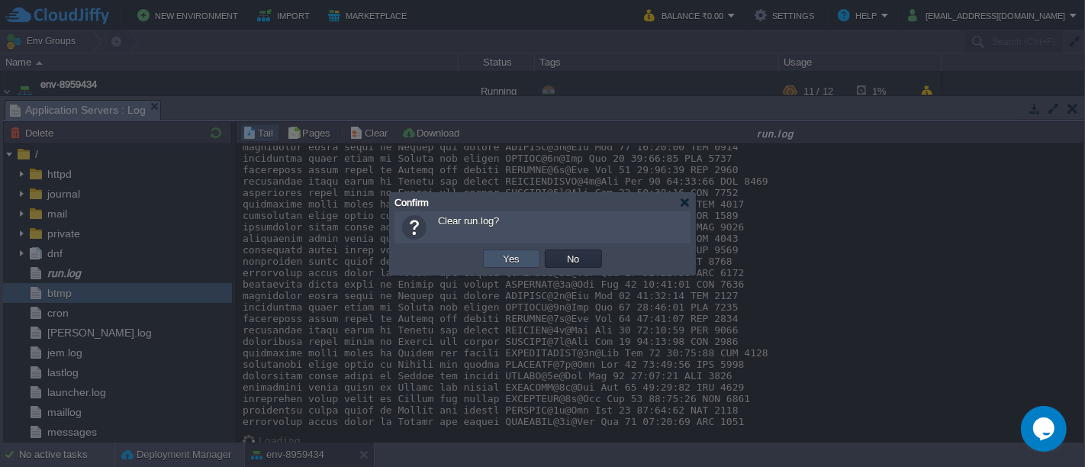
click at [514, 257] on button "Yes" at bounding box center [512, 259] width 26 height 14
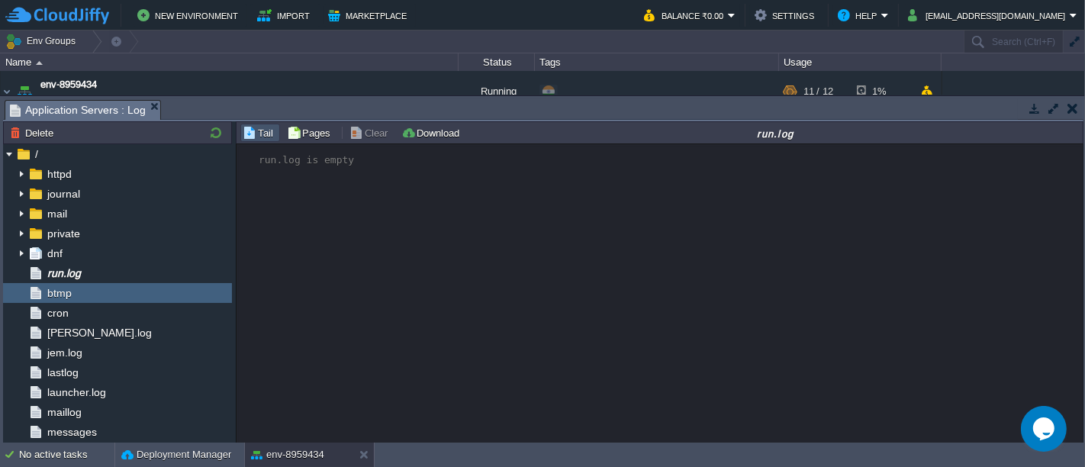
scroll to position [0, 0]
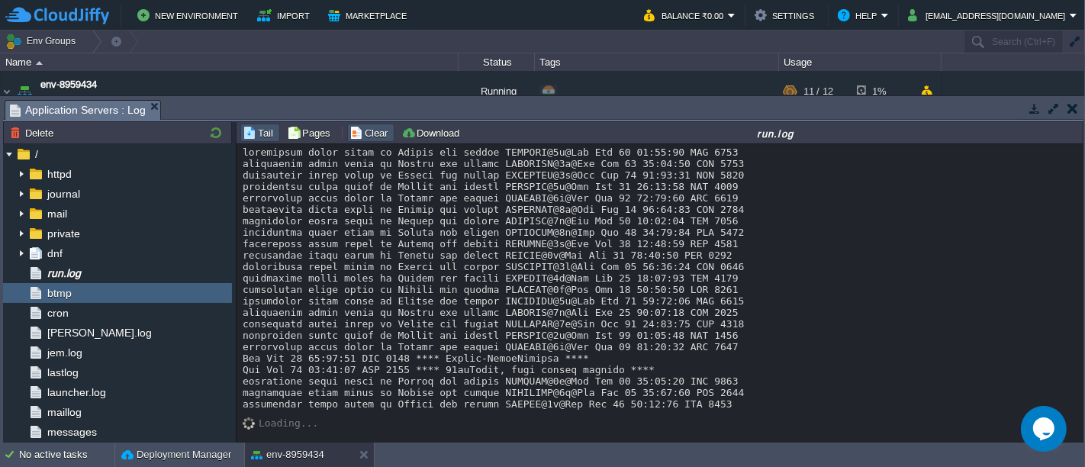
click at [352, 131] on button "Clear" at bounding box center [371, 133] width 43 height 14
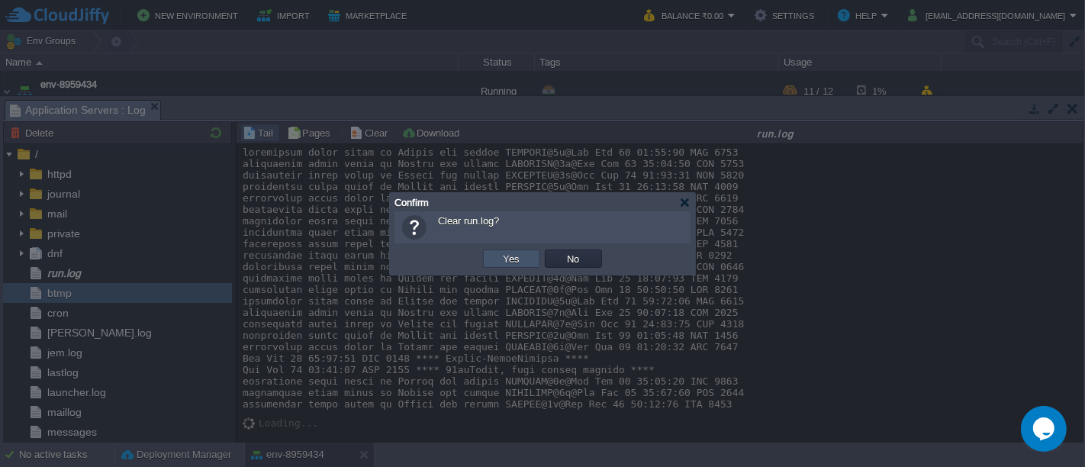
click at [516, 260] on button "Yes" at bounding box center [512, 259] width 26 height 14
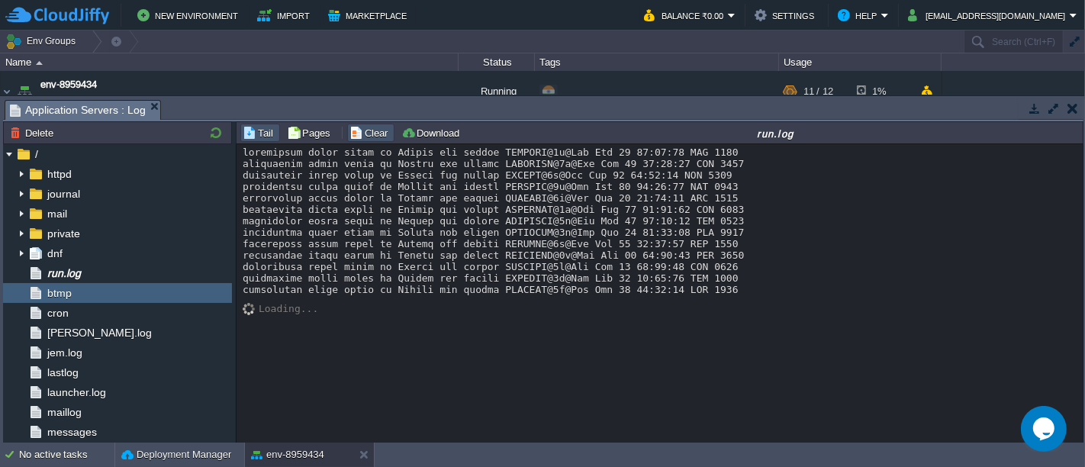
click at [364, 137] on button "Clear" at bounding box center [371, 133] width 43 height 14
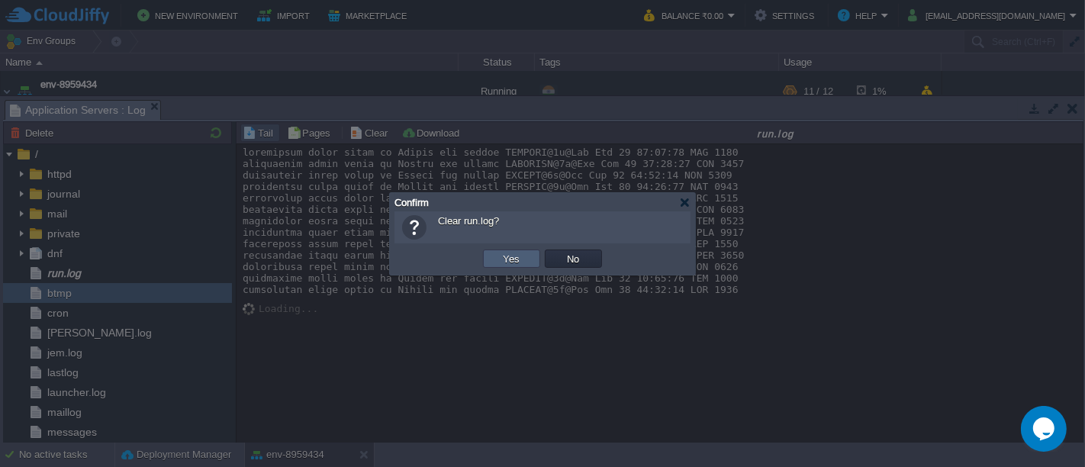
click at [508, 252] on td "Yes" at bounding box center [511, 259] width 57 height 18
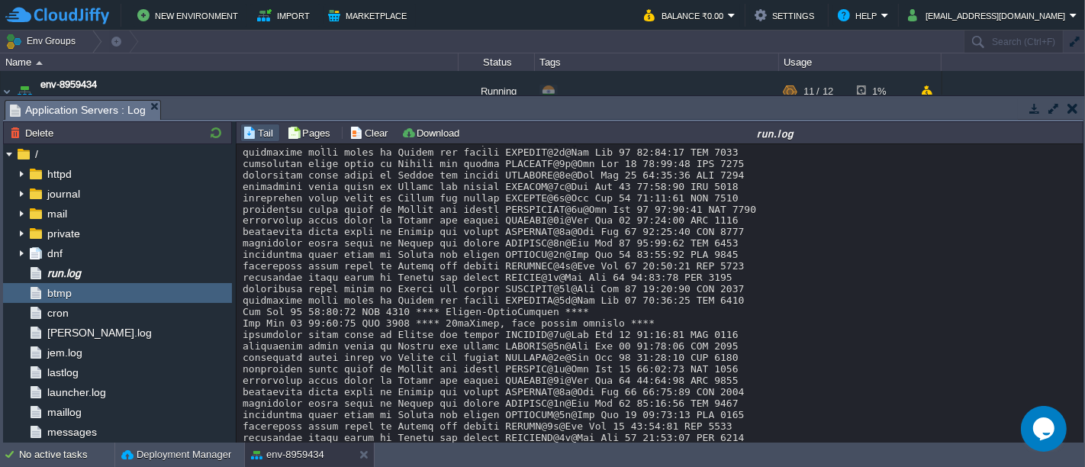
scroll to position [2425, 0]
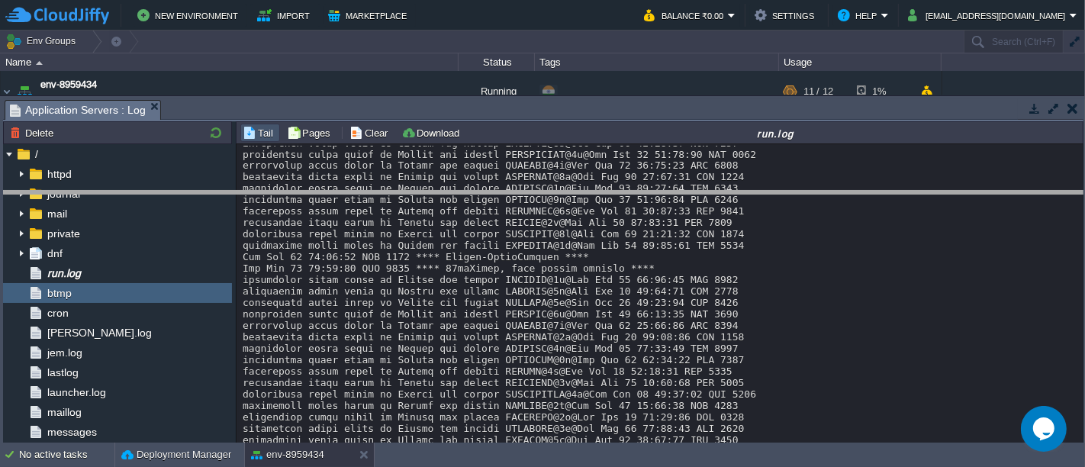
drag, startPoint x: 943, startPoint y: 108, endPoint x: 929, endPoint y: 214, distance: 107.1
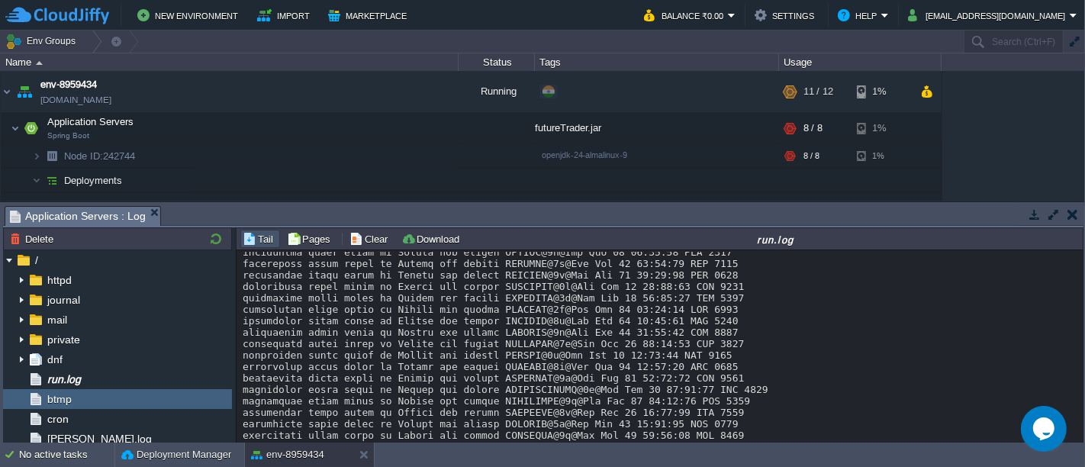
scroll to position [4715, 0]
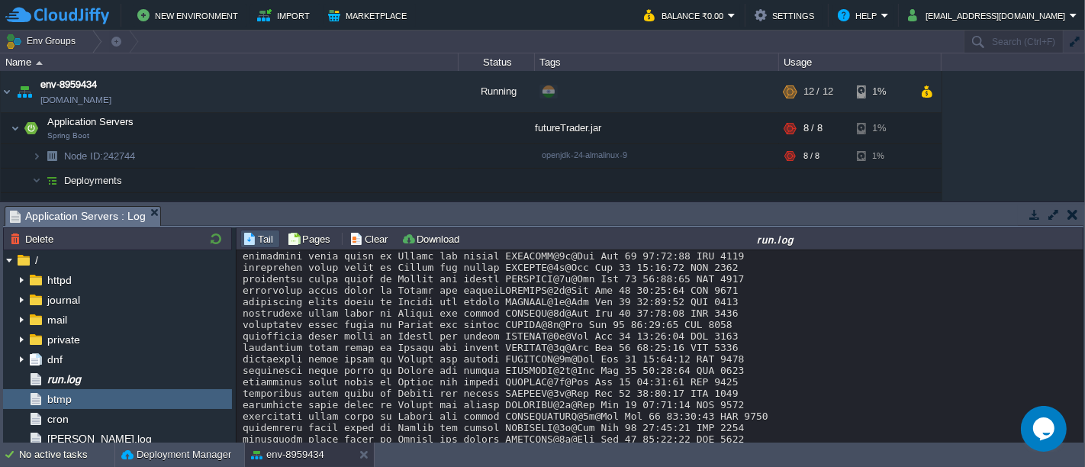
scroll to position [11341, 0]
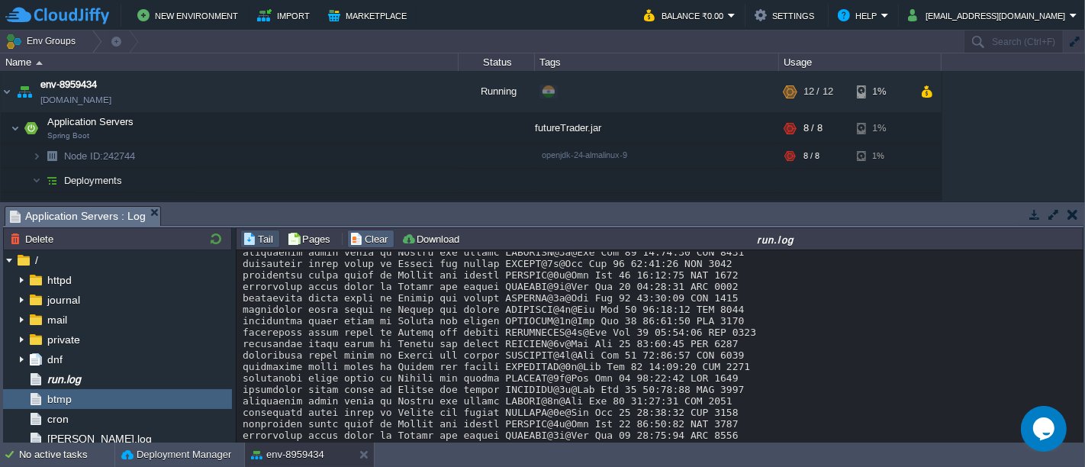
click at [364, 246] on td "Clear" at bounding box center [370, 239] width 47 height 18
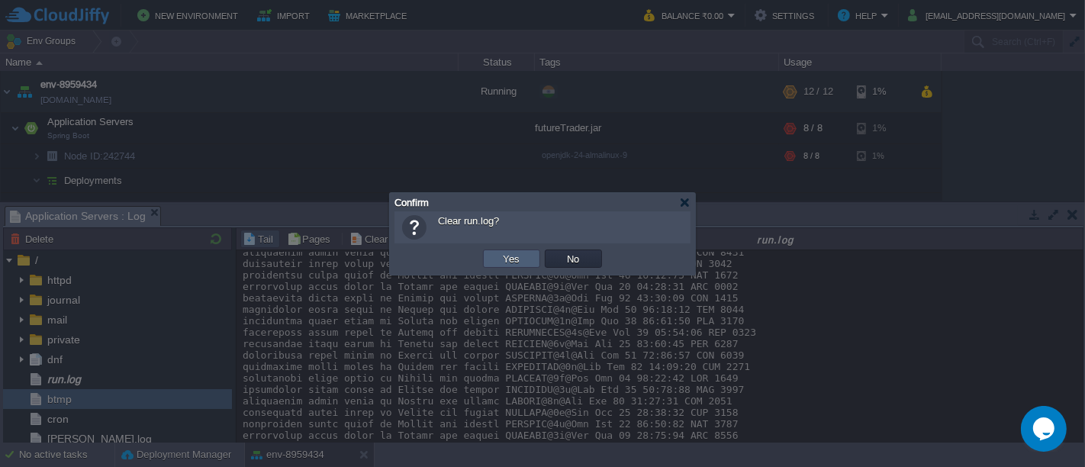
click at [514, 259] on button "Yes" at bounding box center [512, 259] width 26 height 14
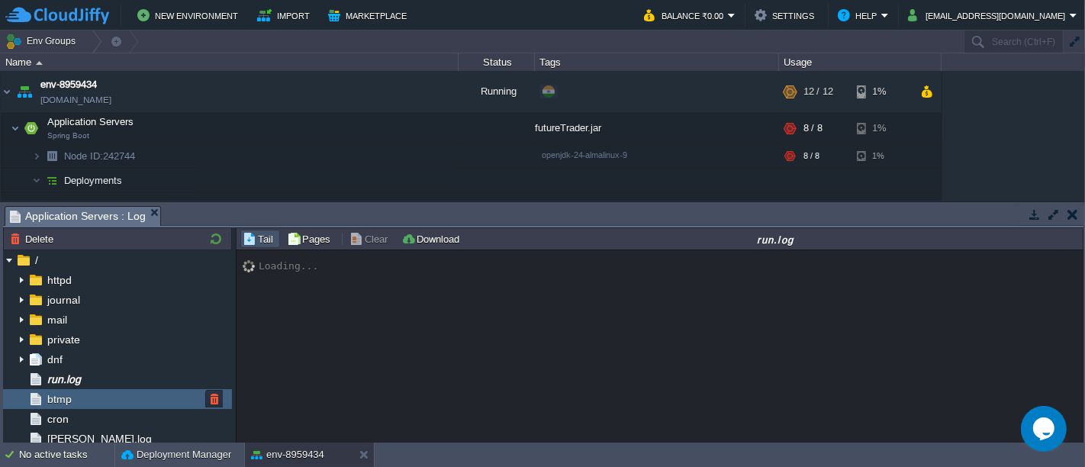
scroll to position [0, 0]
click at [423, 89] on button "button" at bounding box center [422, 92] width 14 height 14
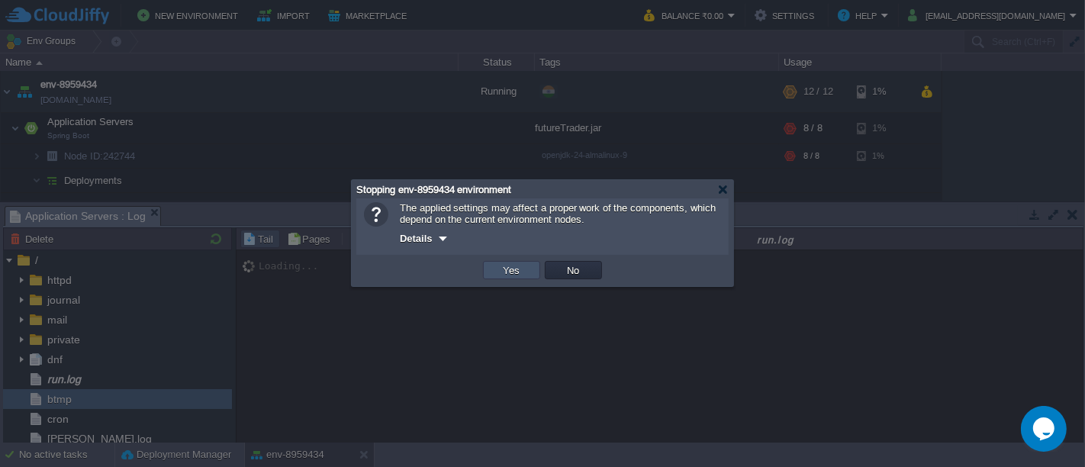
click at [509, 269] on button "Yes" at bounding box center [512, 270] width 26 height 14
